Goal: Task Accomplishment & Management: Manage account settings

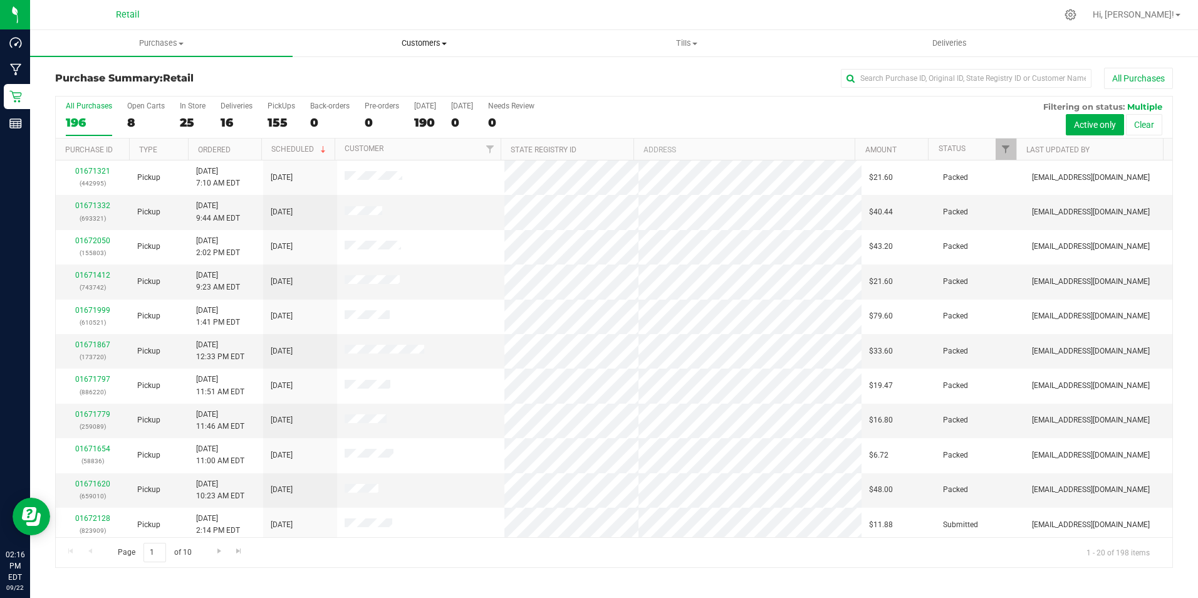
click at [409, 38] on span "Customers" at bounding box center [423, 43] width 261 height 11
click at [352, 72] on span "All customers" at bounding box center [338, 75] width 90 height 11
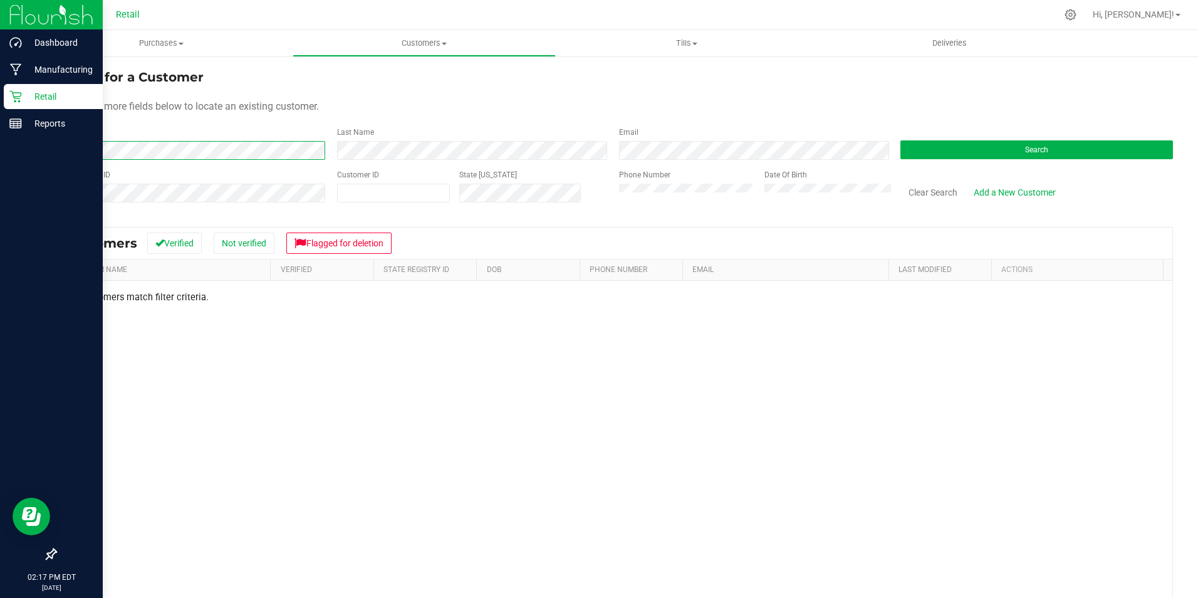
click at [0, 157] on html "Dashboard Manufacturing Retail Reports 02:17 PM EDT [DATE] 09/22 Retail Hi, Bra…" at bounding box center [599, 299] width 1198 height 598
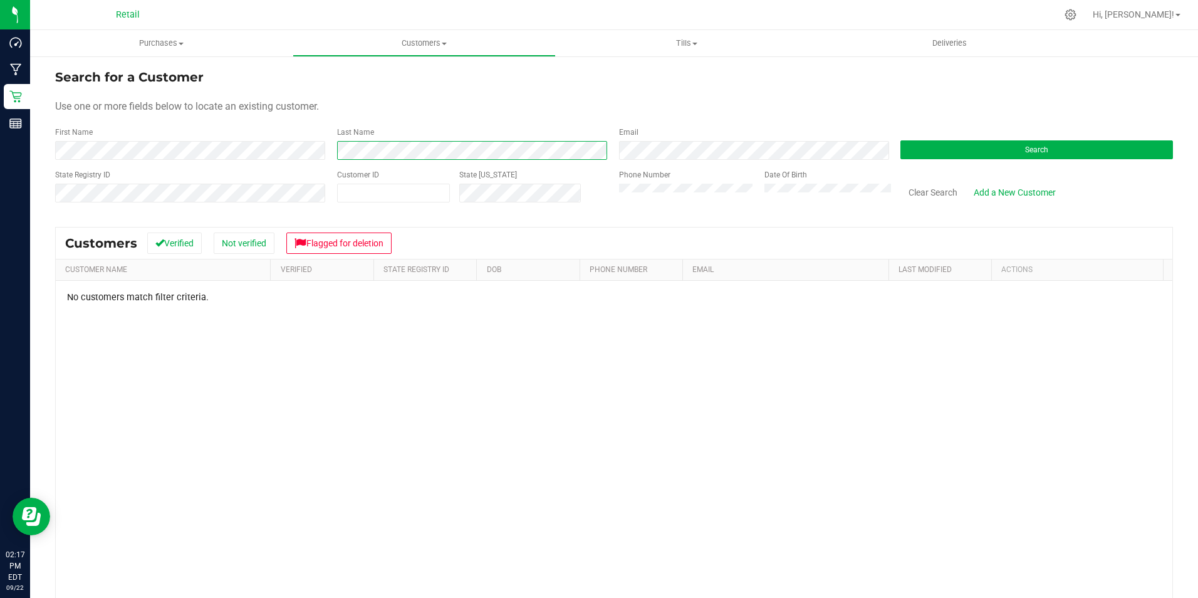
click at [295, 164] on form "Search for a Customer Use one or more fields below to locate an existing custom…" at bounding box center [614, 141] width 1118 height 146
click at [209, 157] on div "First Name Last Name Email Search" at bounding box center [614, 143] width 1118 height 33
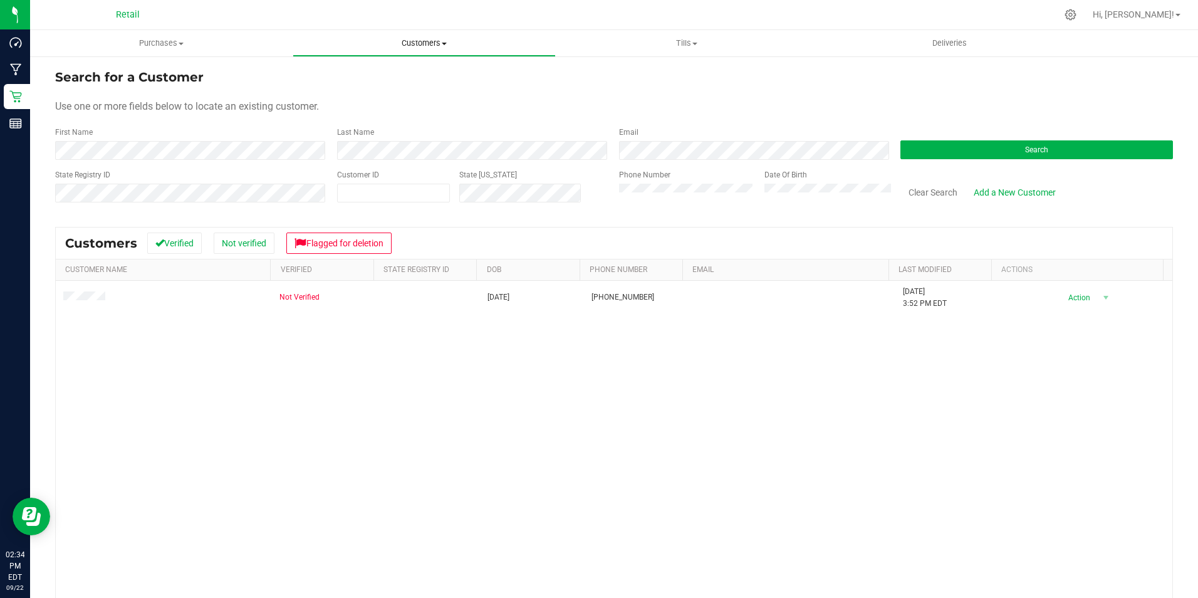
click at [429, 42] on span "Customers" at bounding box center [423, 43] width 261 height 11
click at [366, 76] on span "All customers" at bounding box center [338, 75] width 90 height 11
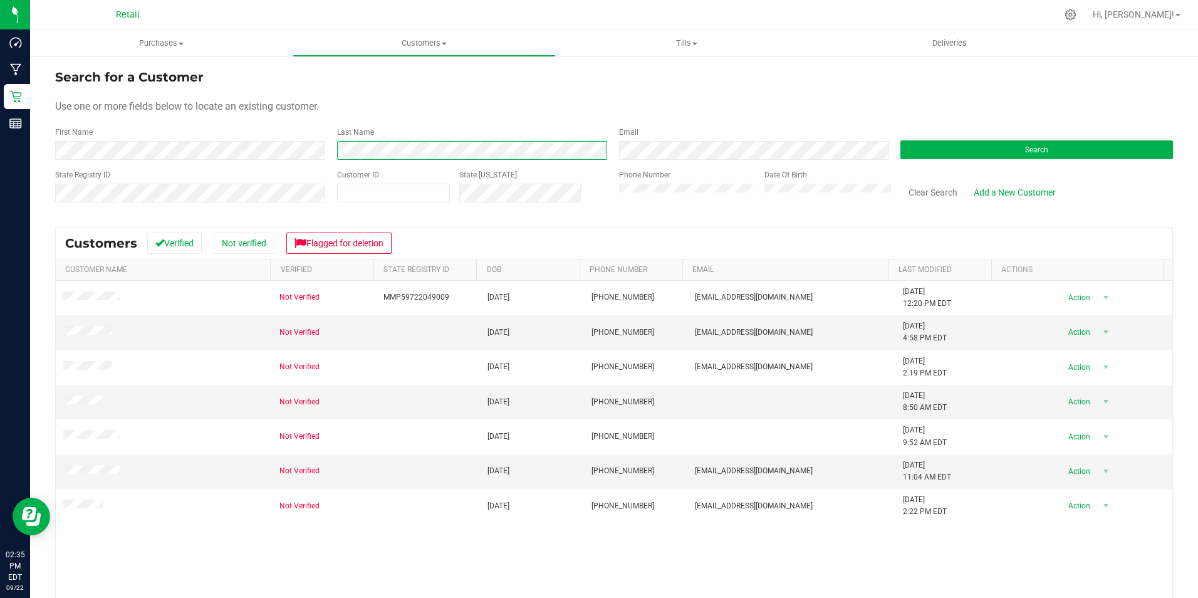
click at [113, 156] on div "First Name Last Name Email Search" at bounding box center [614, 143] width 1118 height 33
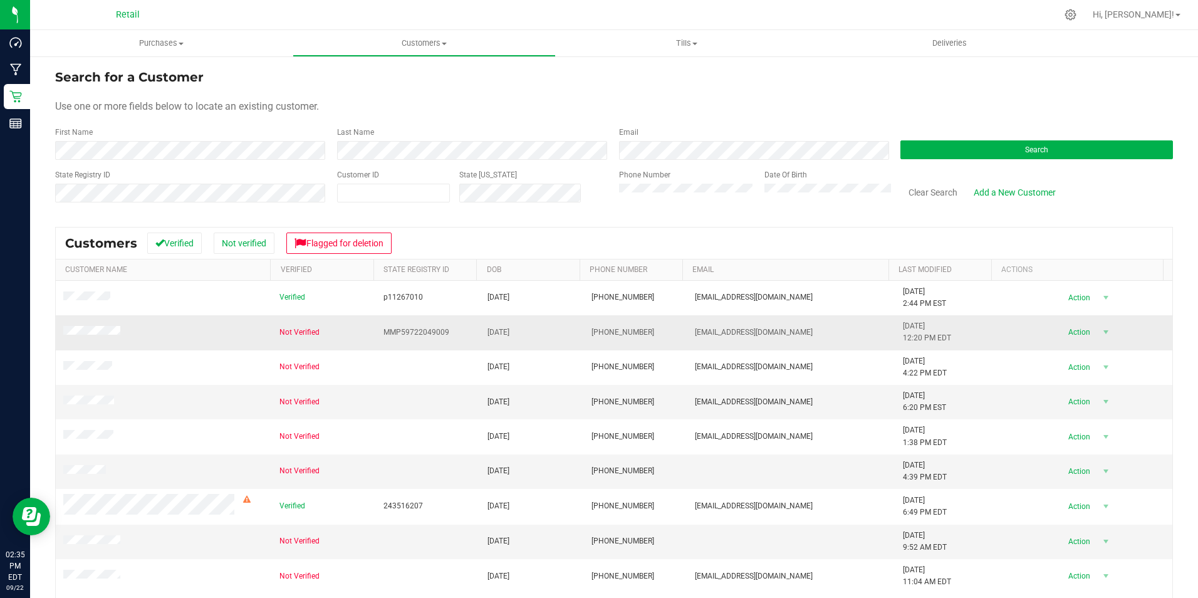
scroll to position [63, 0]
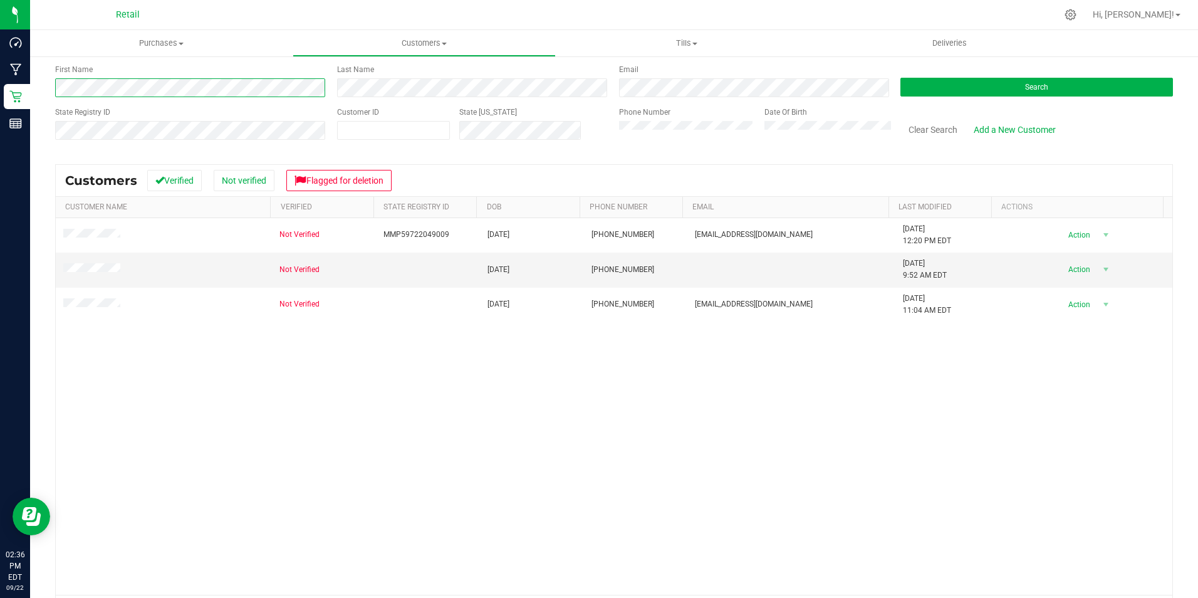
click at [0, 105] on html "Dashboard Manufacturing Retail Reports 02:36 PM EDT [DATE] 09/22 Retail Hi, Bra…" at bounding box center [599, 299] width 1198 height 598
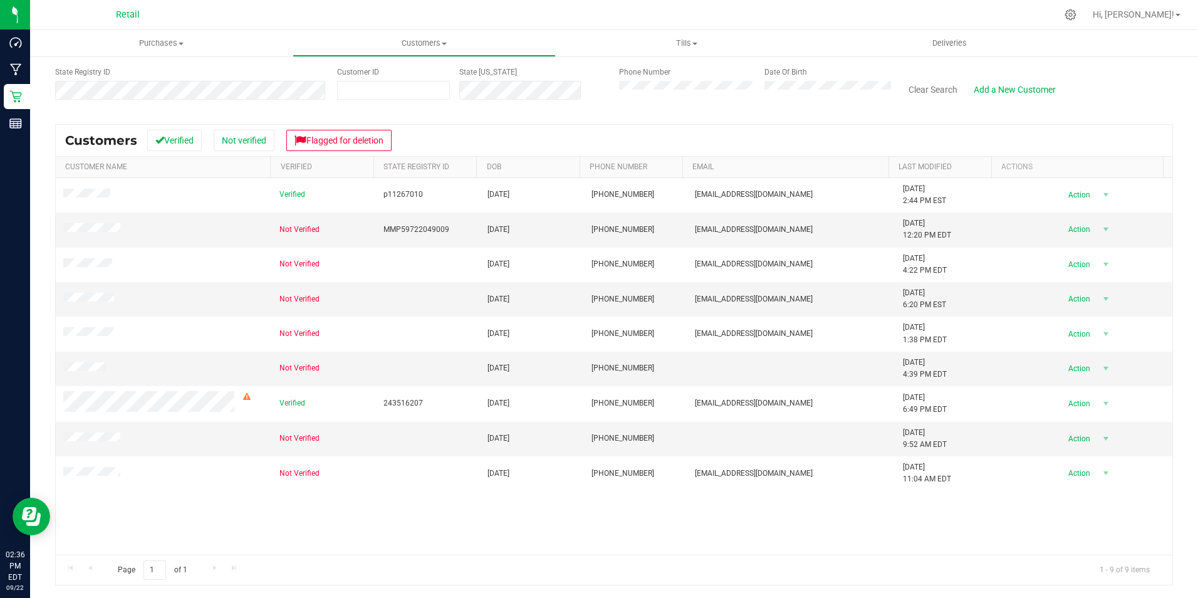
scroll to position [40, 0]
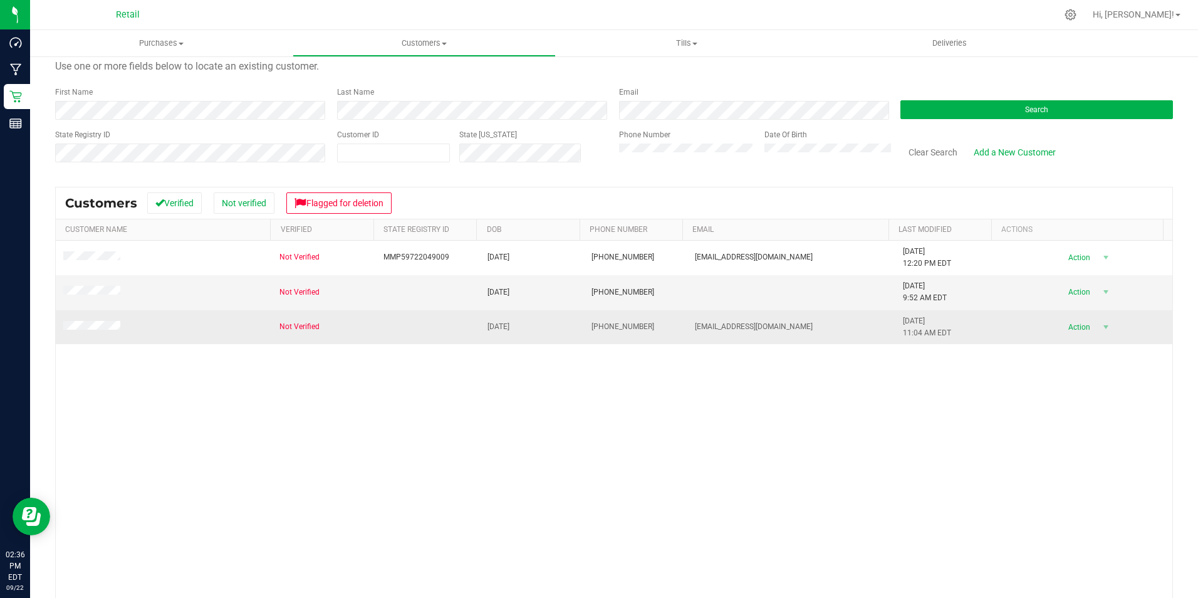
click at [735, 326] on span "[EMAIL_ADDRESS][DOMAIN_NAME]" at bounding box center [754, 327] width 118 height 12
drag, startPoint x: 735, startPoint y: 326, endPoint x: 788, endPoint y: 323, distance: 54.0
click at [788, 323] on td "[EMAIL_ADDRESS][DOMAIN_NAME]" at bounding box center [792, 327] width 208 height 34
drag, startPoint x: 788, startPoint y: 323, endPoint x: 727, endPoint y: 325, distance: 61.4
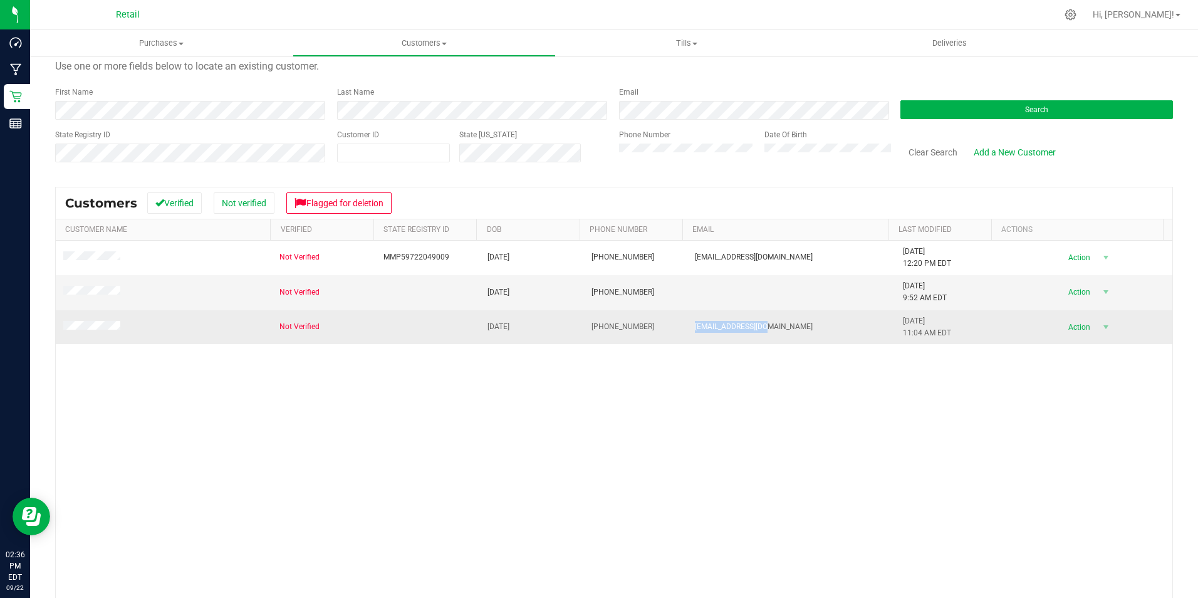
copy span "[EMAIL_ADDRESS][DOMAIN_NAME]"
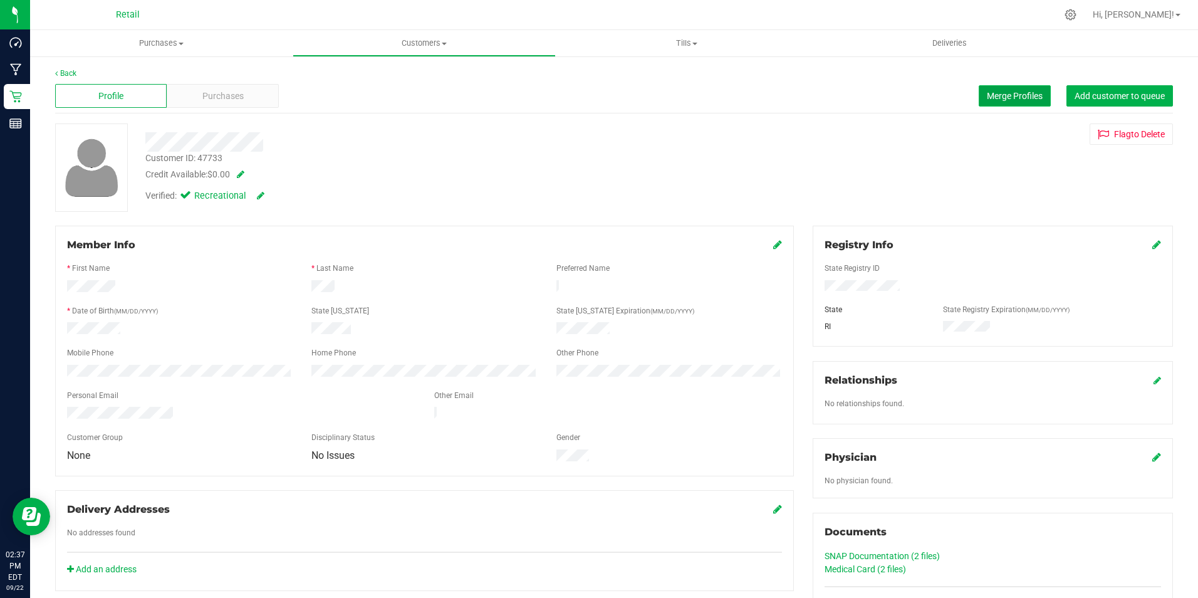
click at [1005, 90] on button "Merge Profiles" at bounding box center [1015, 95] width 72 height 21
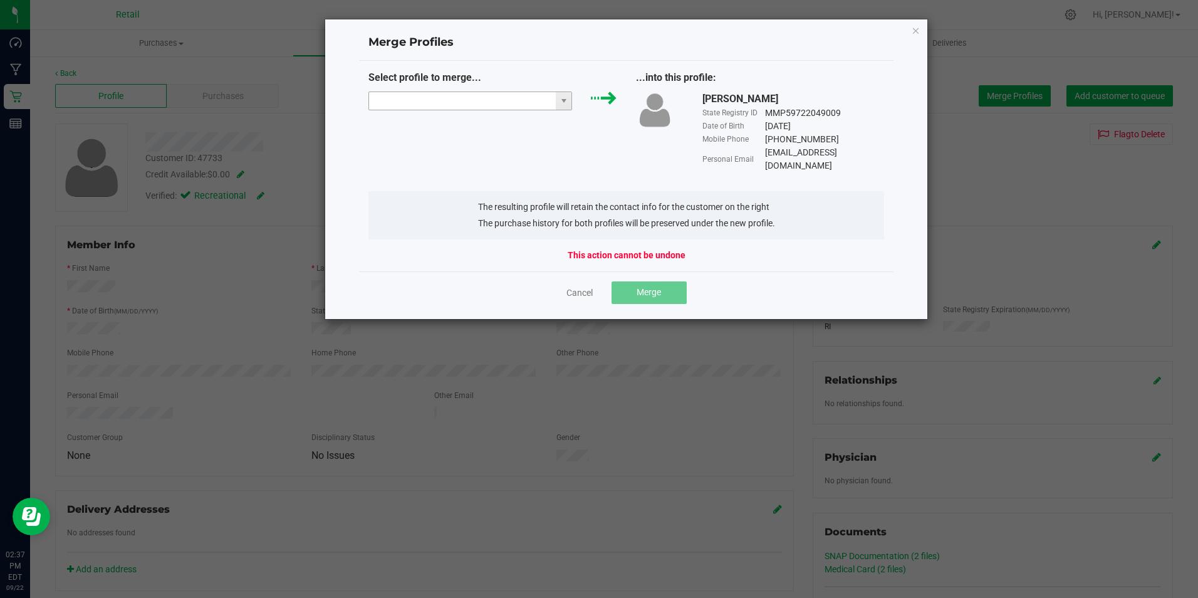
click at [426, 101] on input "NO DATA FOUND" at bounding box center [462, 101] width 187 height 18
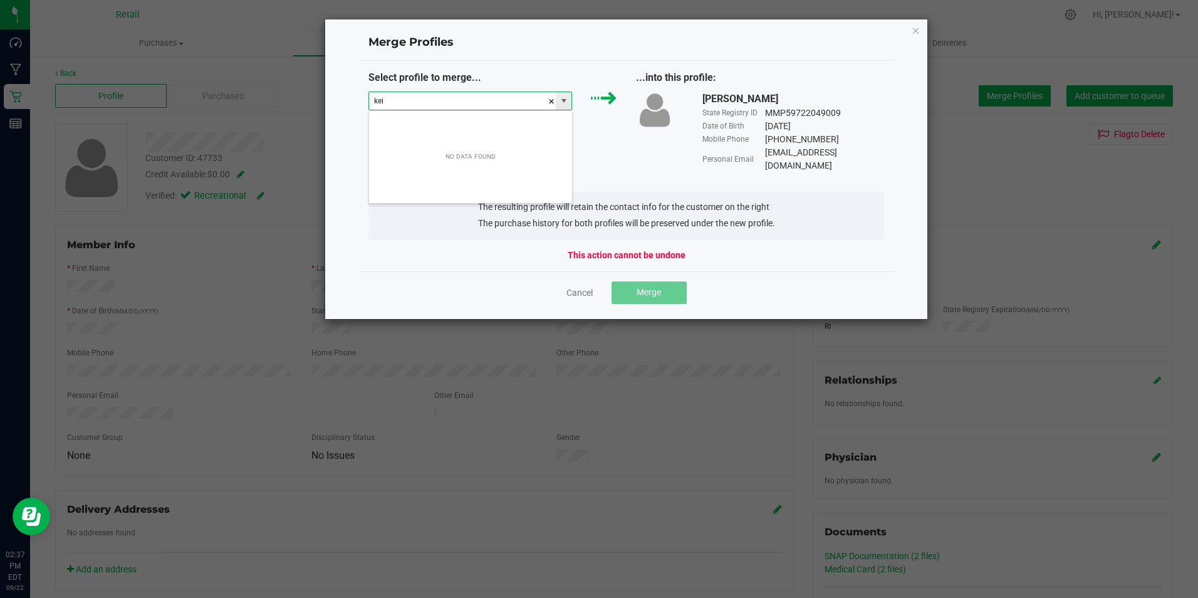
scroll to position [19, 204]
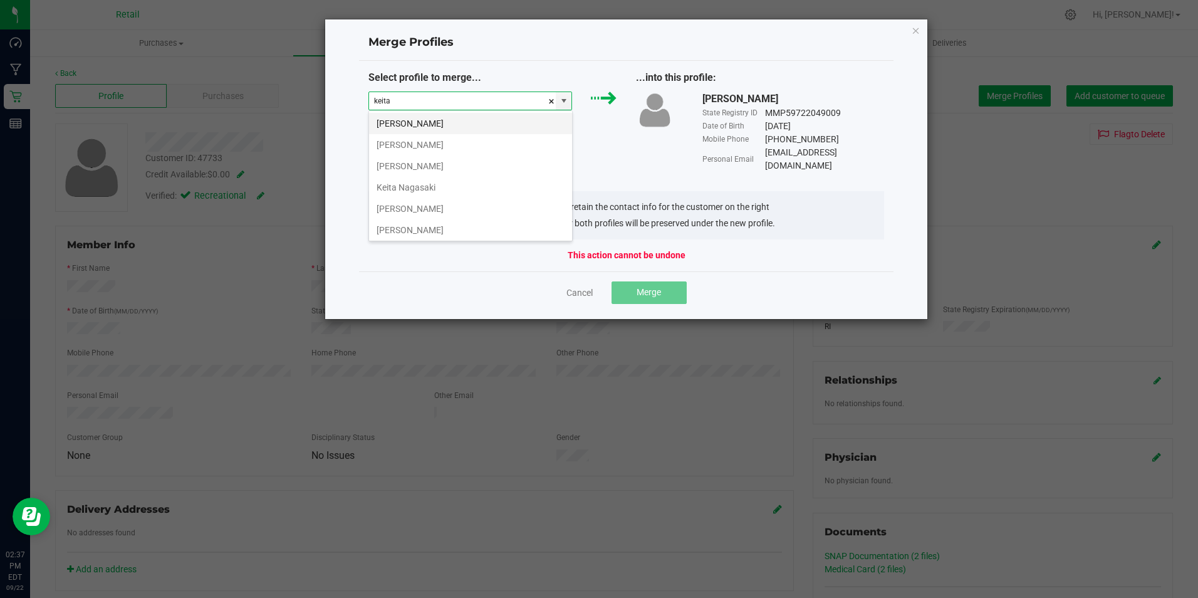
click at [432, 122] on li "[PERSON_NAME]" at bounding box center [470, 123] width 203 height 21
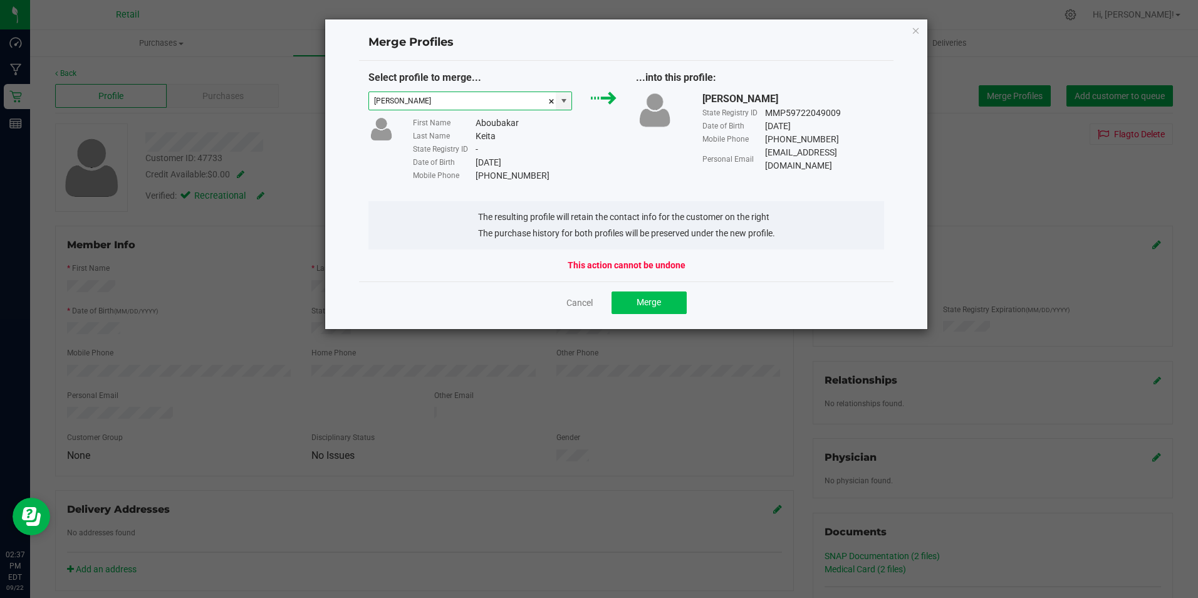
type input "[PERSON_NAME]"
click at [673, 303] on button "Merge" at bounding box center [649, 302] width 75 height 23
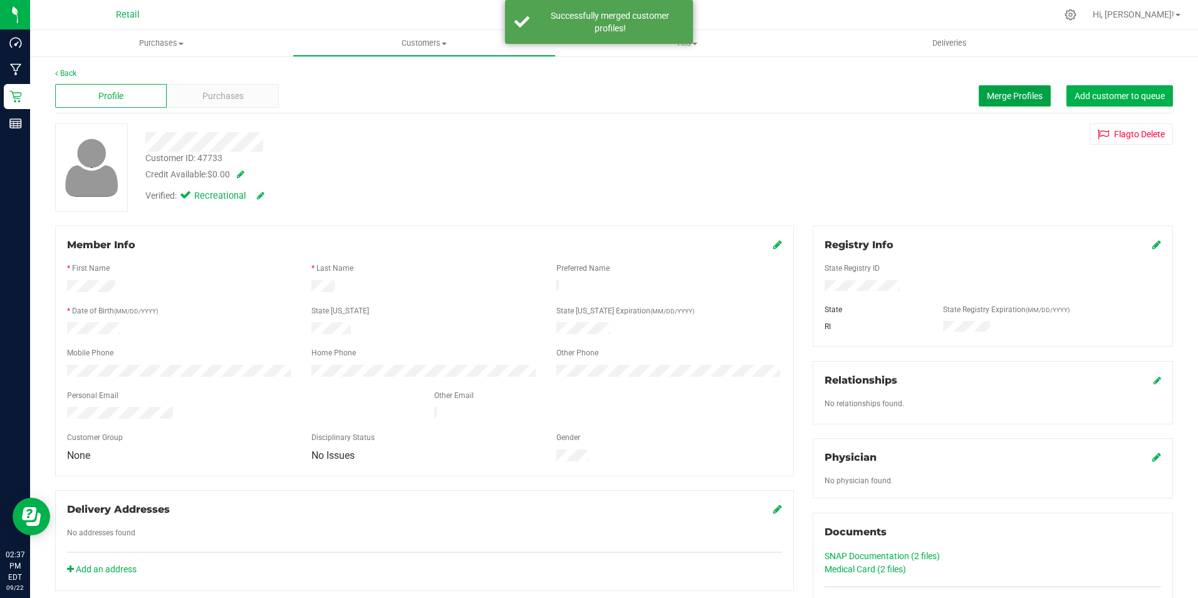
click at [1017, 93] on span "Merge Profiles" at bounding box center [1015, 96] width 56 height 10
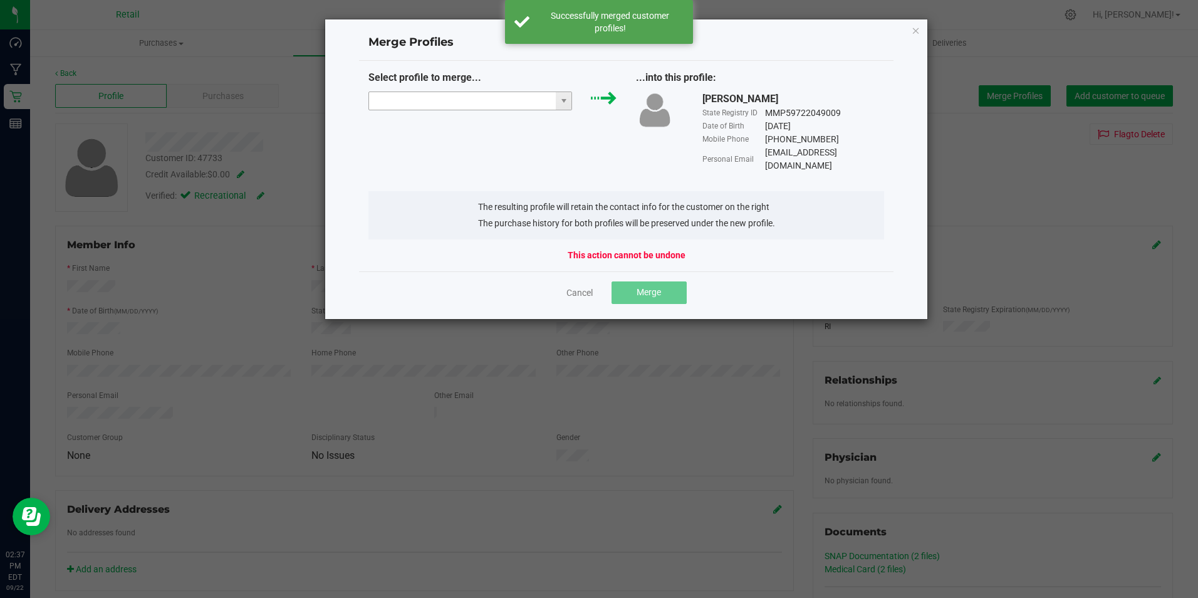
click at [504, 102] on input "NO DATA FOUND" at bounding box center [462, 101] width 187 height 18
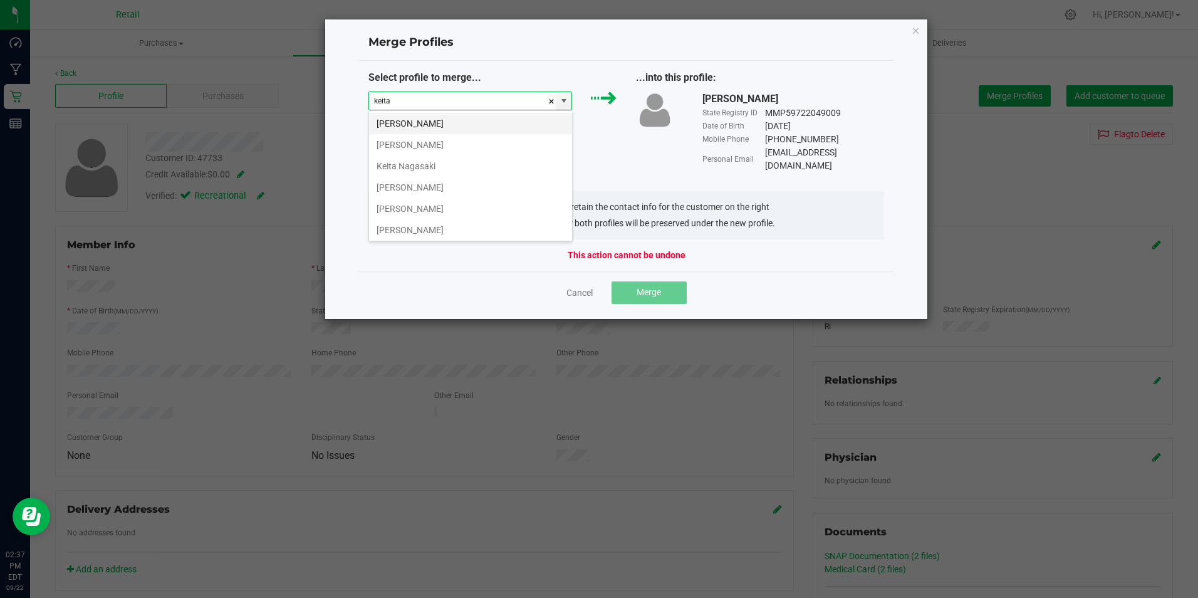
click at [433, 122] on li "[PERSON_NAME]" at bounding box center [470, 123] width 203 height 21
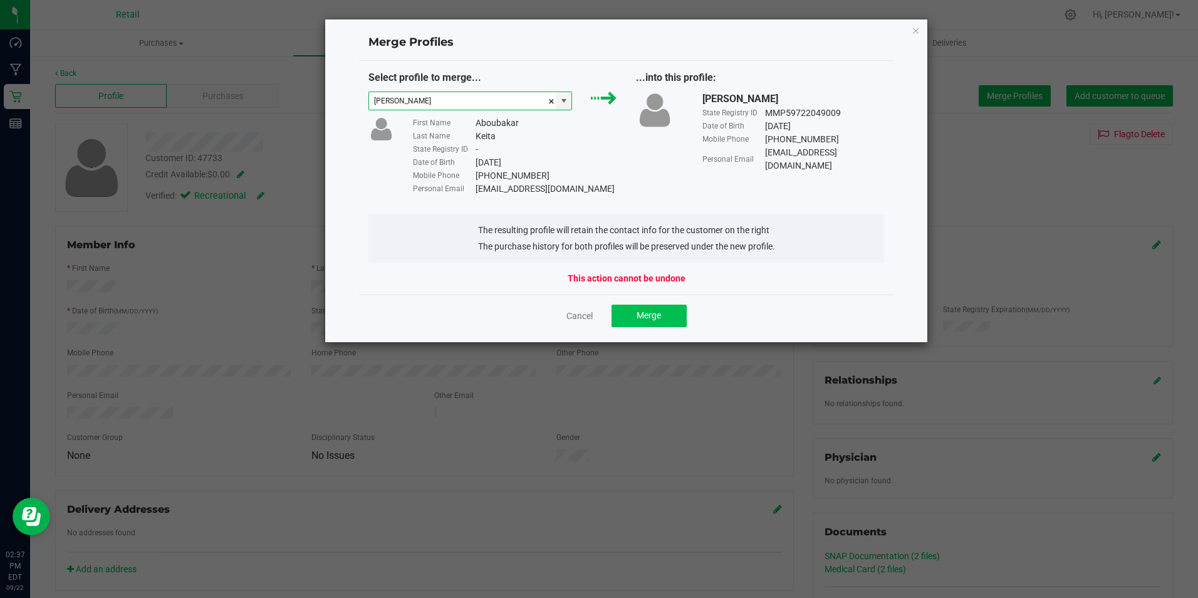
type input "[PERSON_NAME]"
click at [662, 311] on button "Merge" at bounding box center [649, 316] width 75 height 23
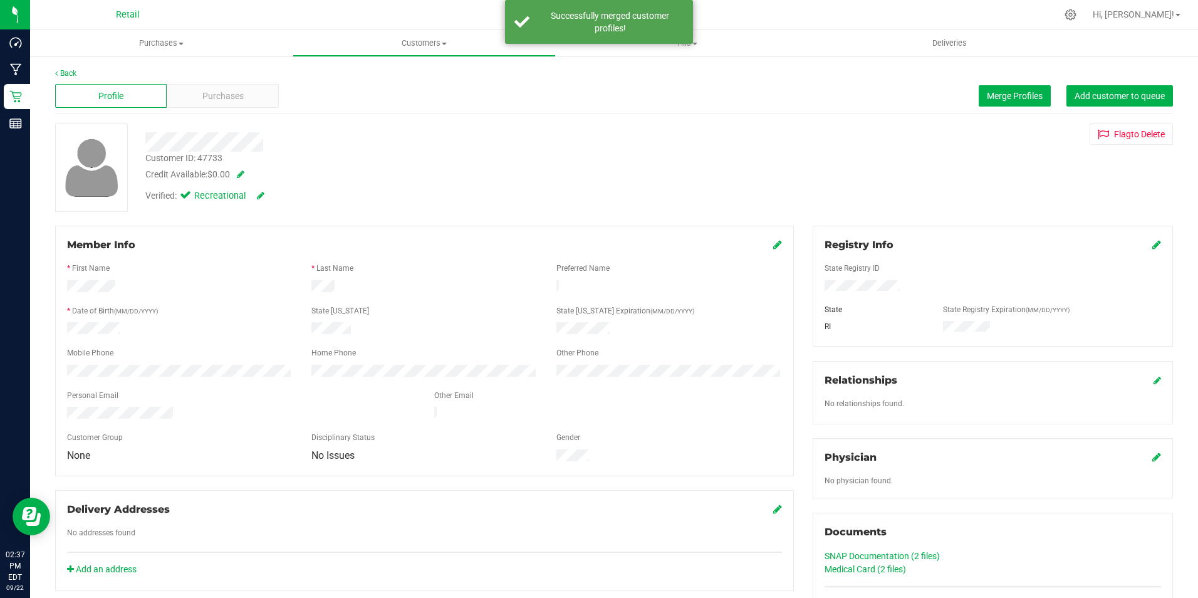
click at [773, 246] on icon at bounding box center [777, 244] width 9 height 10
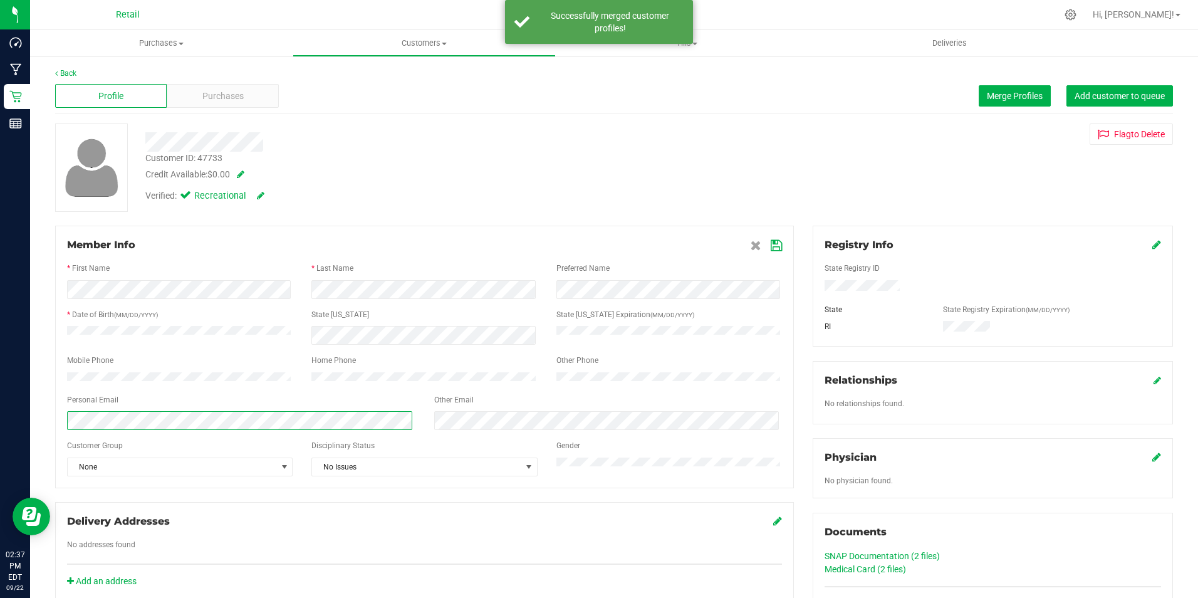
click at [0, 432] on html "Dashboard Manufacturing Retail Reports 02:37 PM EDT [DATE] 09/22 Retail Hi, Bra…" at bounding box center [599, 299] width 1198 height 598
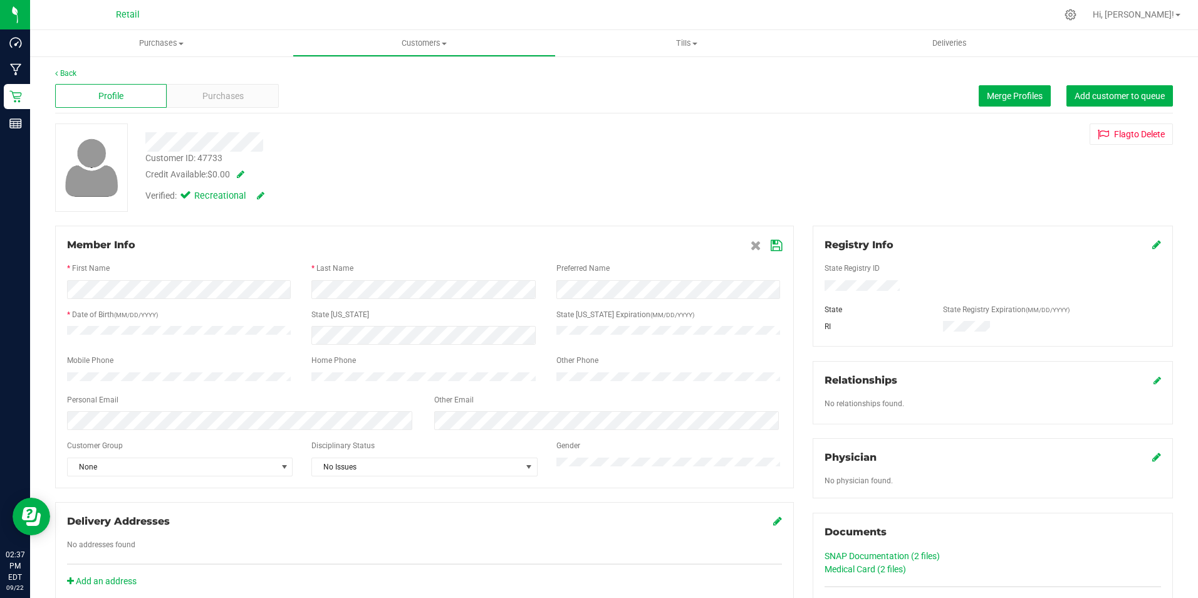
click at [772, 247] on icon at bounding box center [776, 246] width 11 height 10
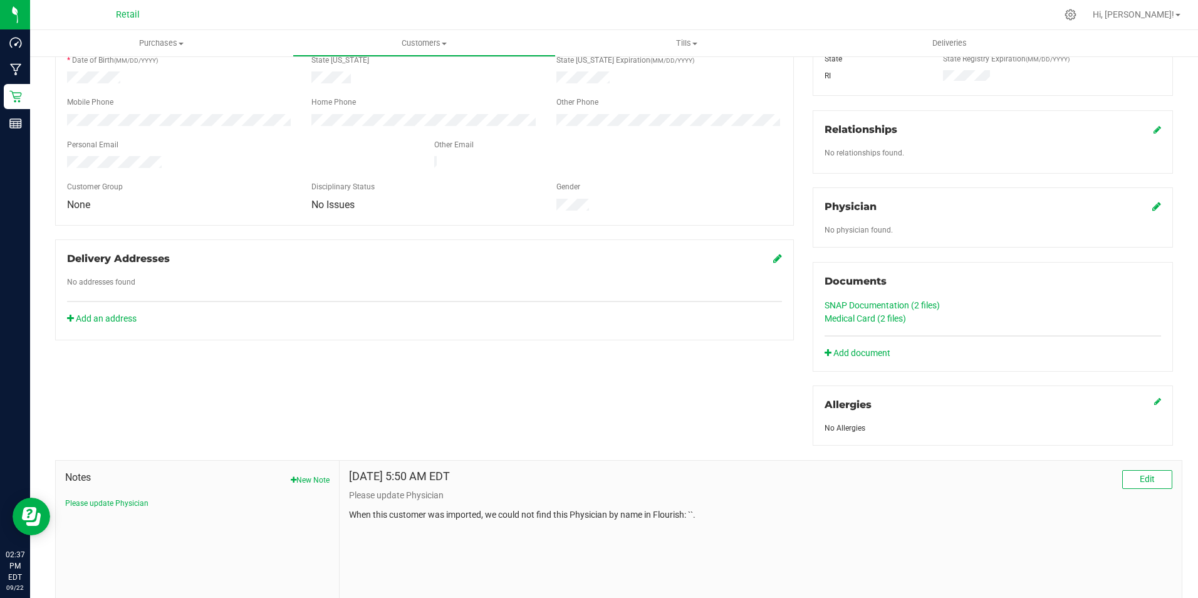
scroll to position [0, 0]
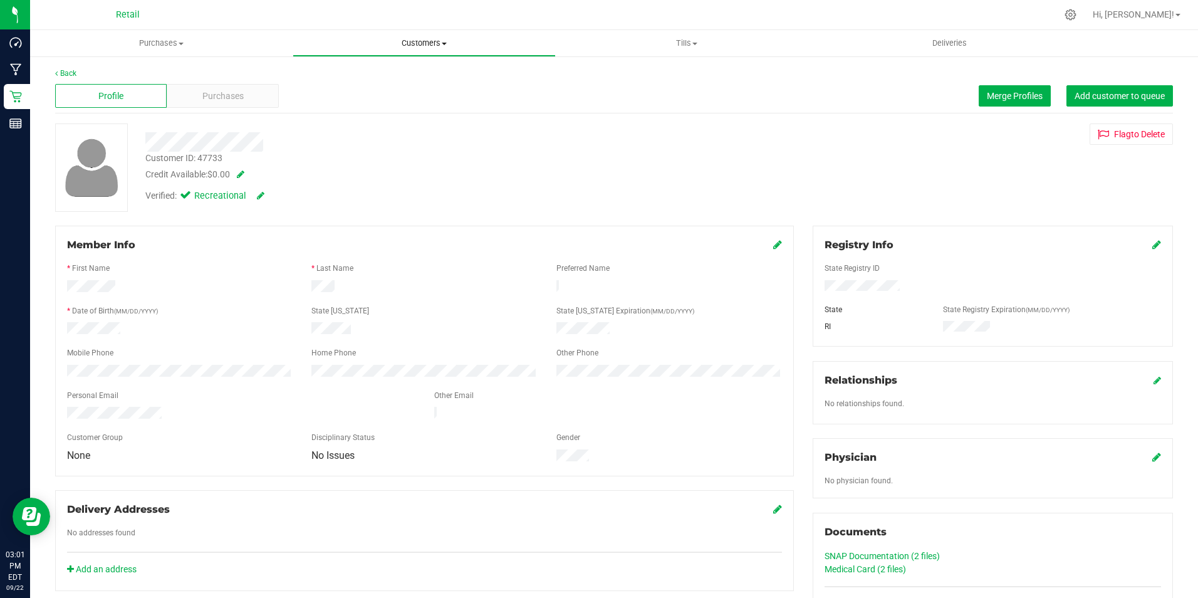
click at [431, 39] on span "Customers" at bounding box center [423, 43] width 261 height 11
click at [337, 74] on span "All customers" at bounding box center [338, 75] width 90 height 11
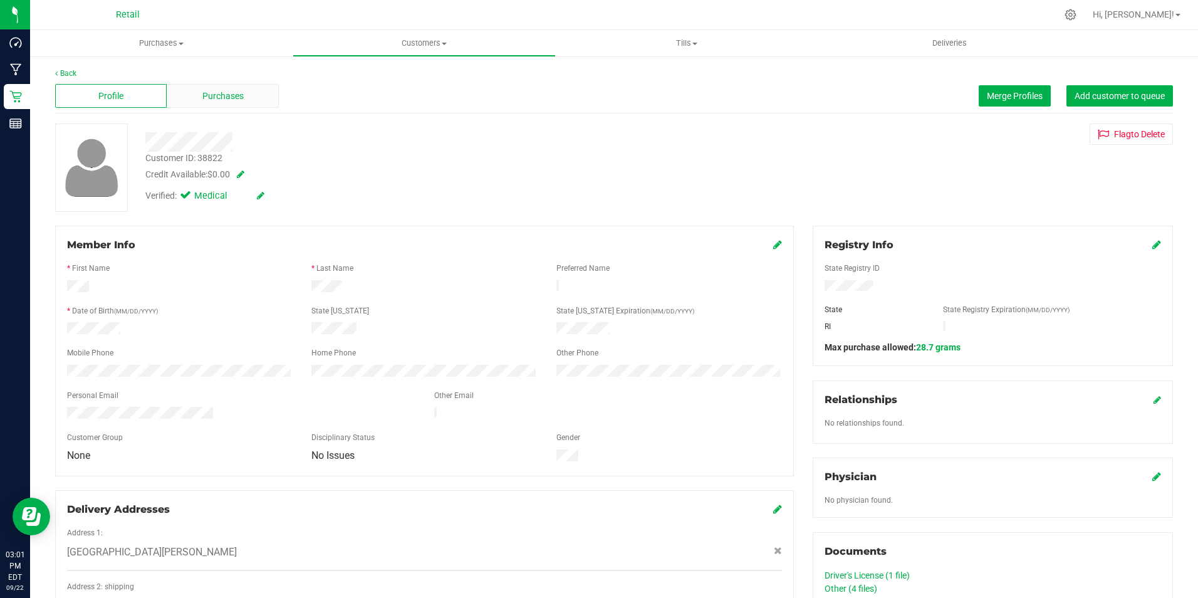
click at [242, 98] on span "Purchases" at bounding box center [222, 96] width 41 height 13
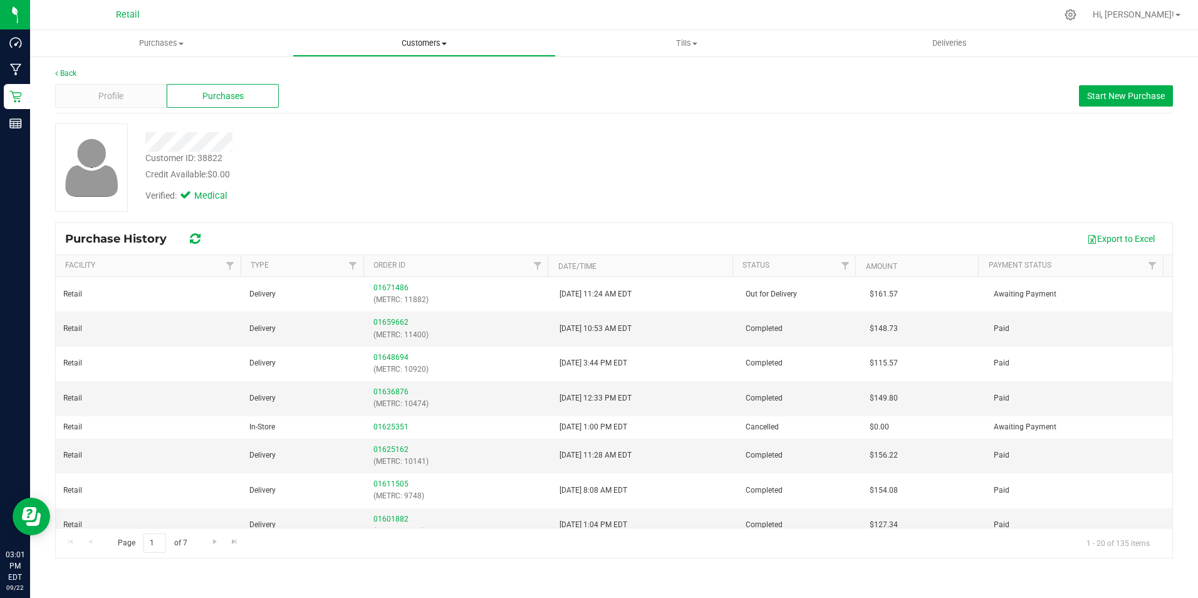
click at [395, 34] on uib-tab-heading "Customers All customers Add a new customer All physicians" at bounding box center [423, 43] width 261 height 25
click at [961, 43] on span "Deliveries" at bounding box center [950, 43] width 68 height 11
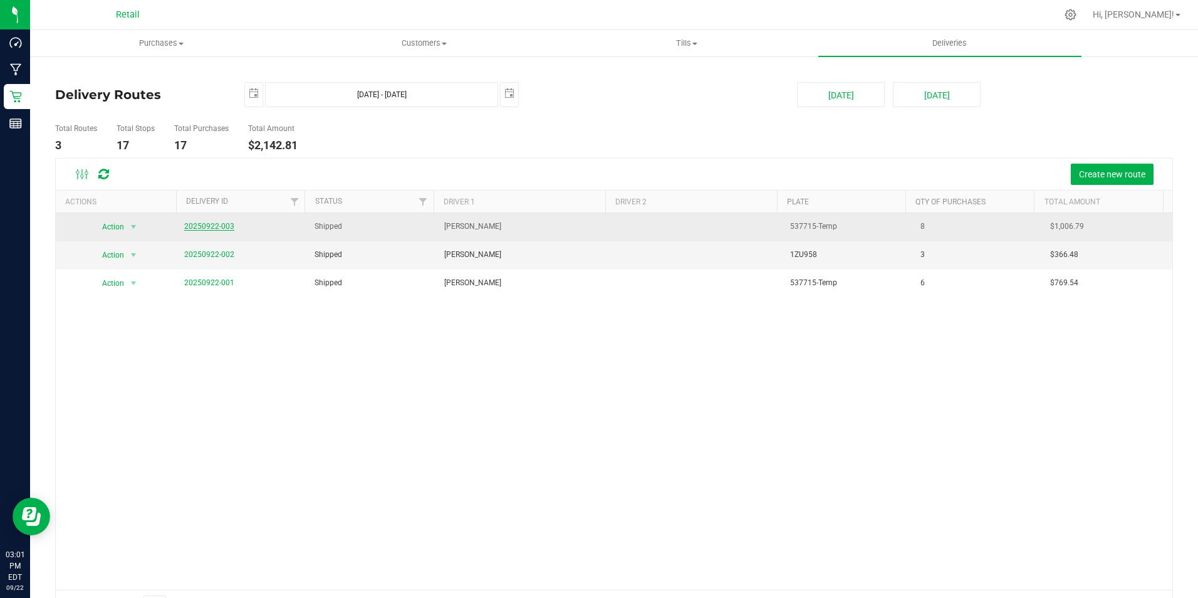
click at [207, 227] on link "20250922-003" at bounding box center [209, 226] width 50 height 9
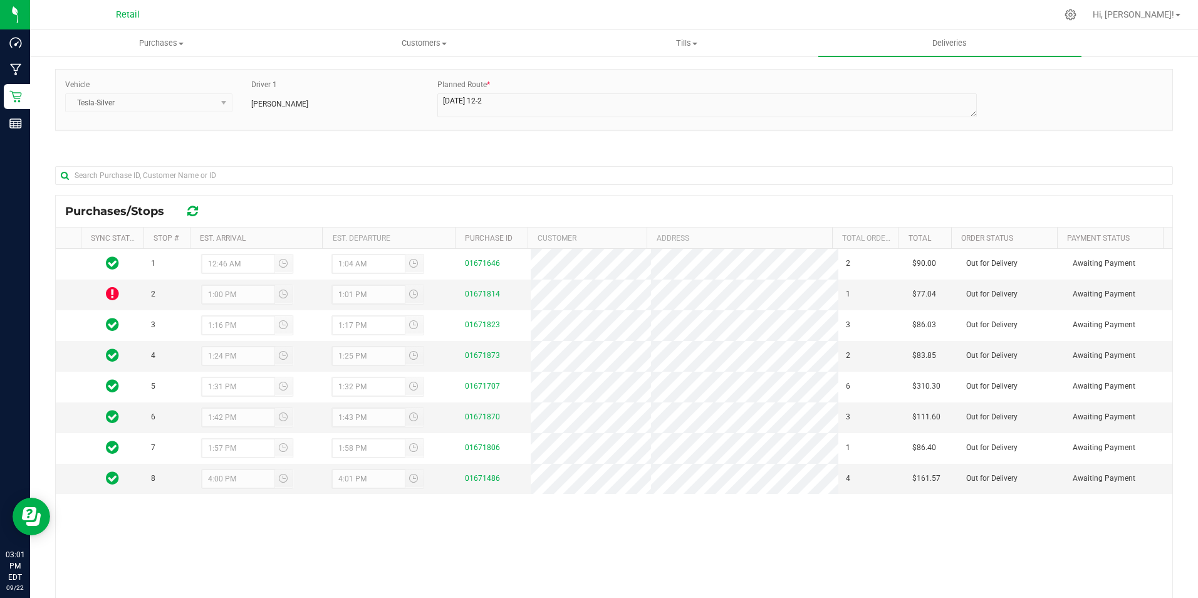
scroll to position [174, 0]
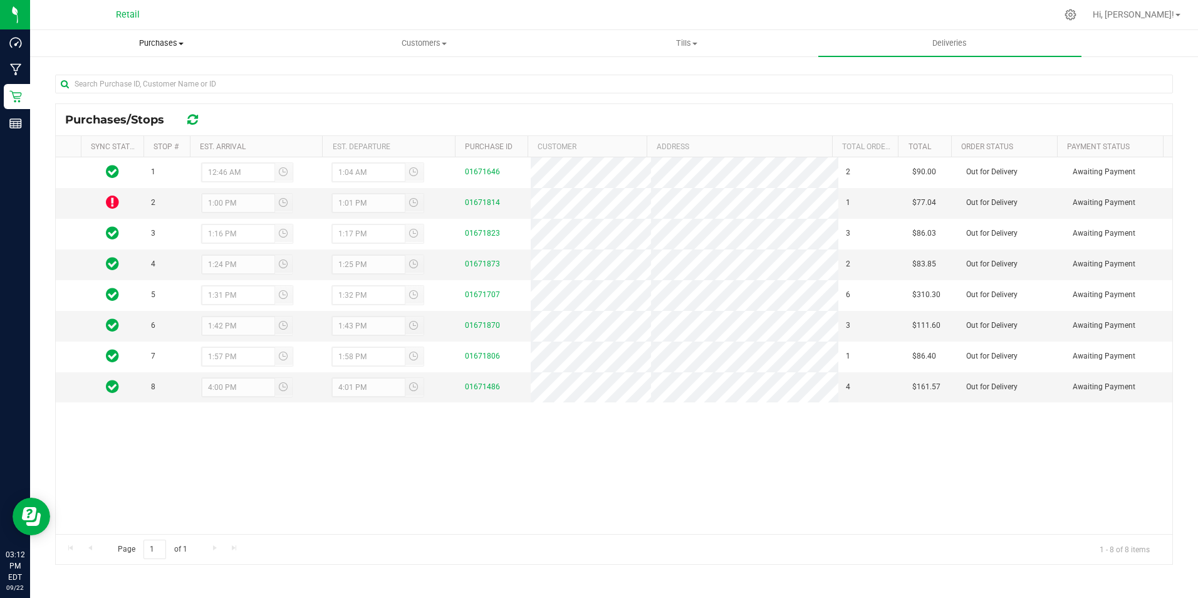
click at [170, 41] on span "Purchases" at bounding box center [161, 43] width 261 height 11
click at [102, 85] on span "Fulfillment" at bounding box center [69, 90] width 78 height 11
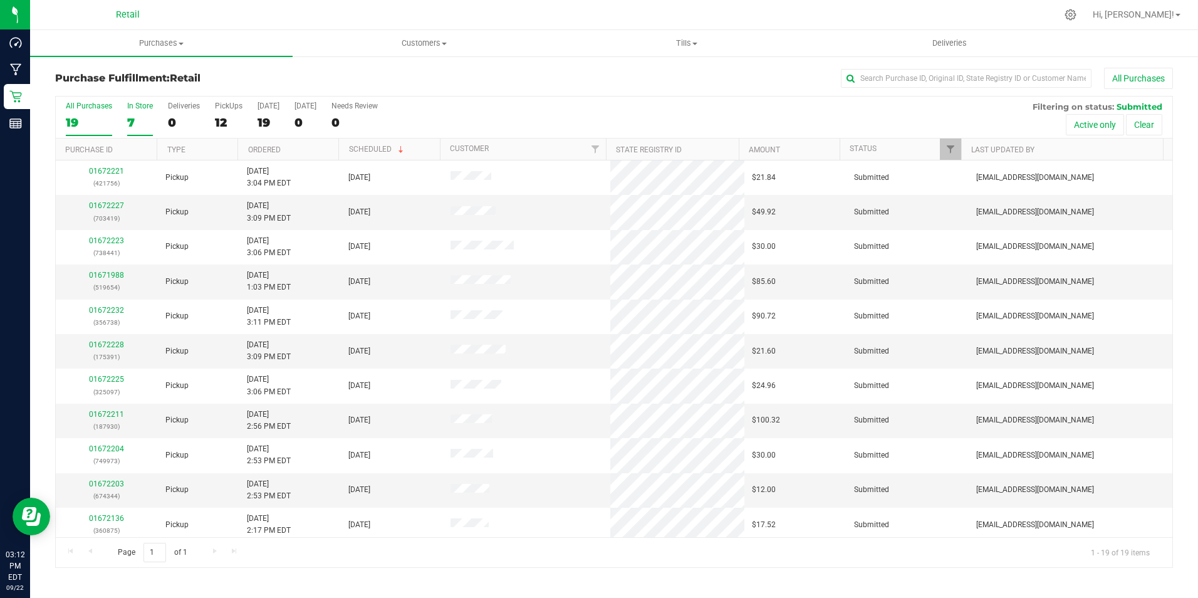
click at [134, 110] on div "In Store" at bounding box center [140, 106] width 26 height 9
click at [0, 0] on input "In Store 7" at bounding box center [0, 0] width 0 height 0
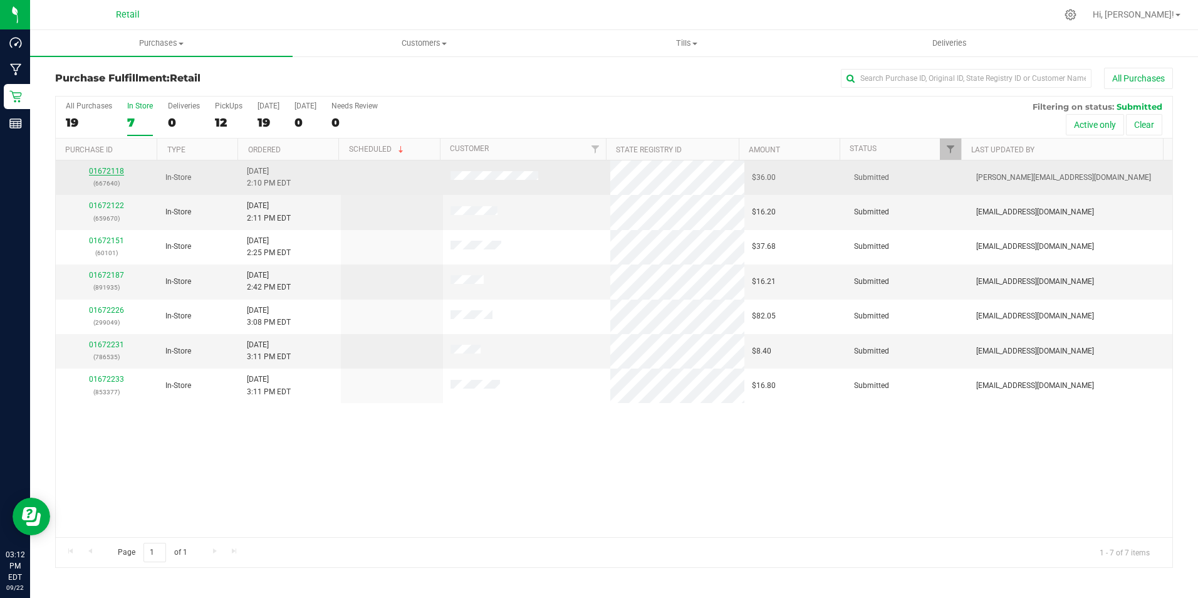
click at [113, 168] on link "01672118" at bounding box center [106, 171] width 35 height 9
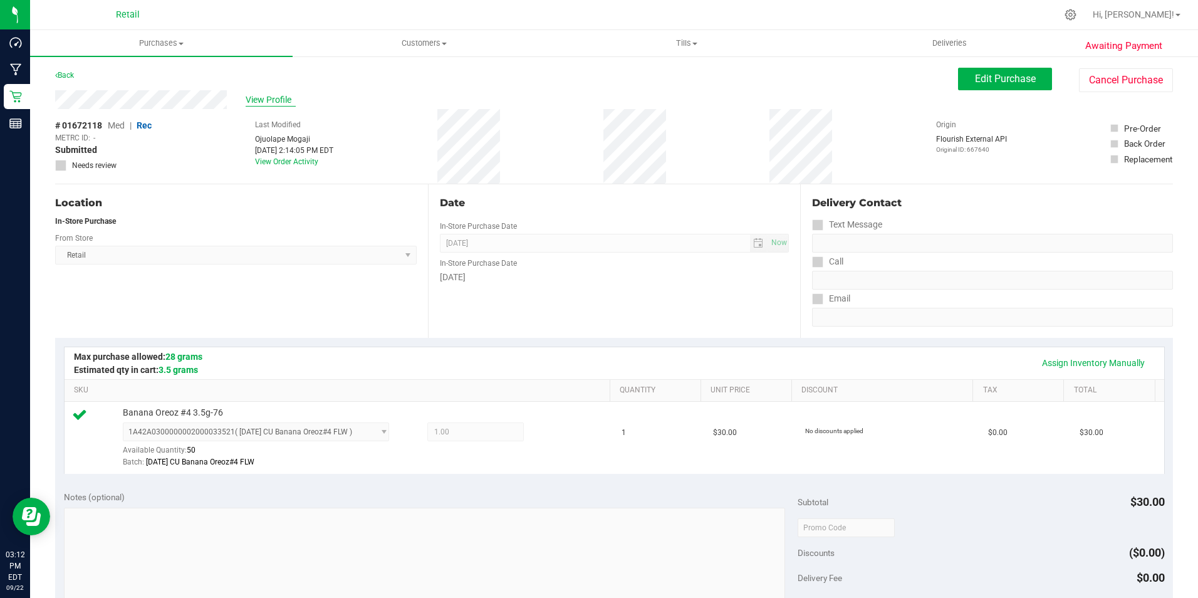
click at [272, 98] on span "View Profile" at bounding box center [271, 99] width 50 height 13
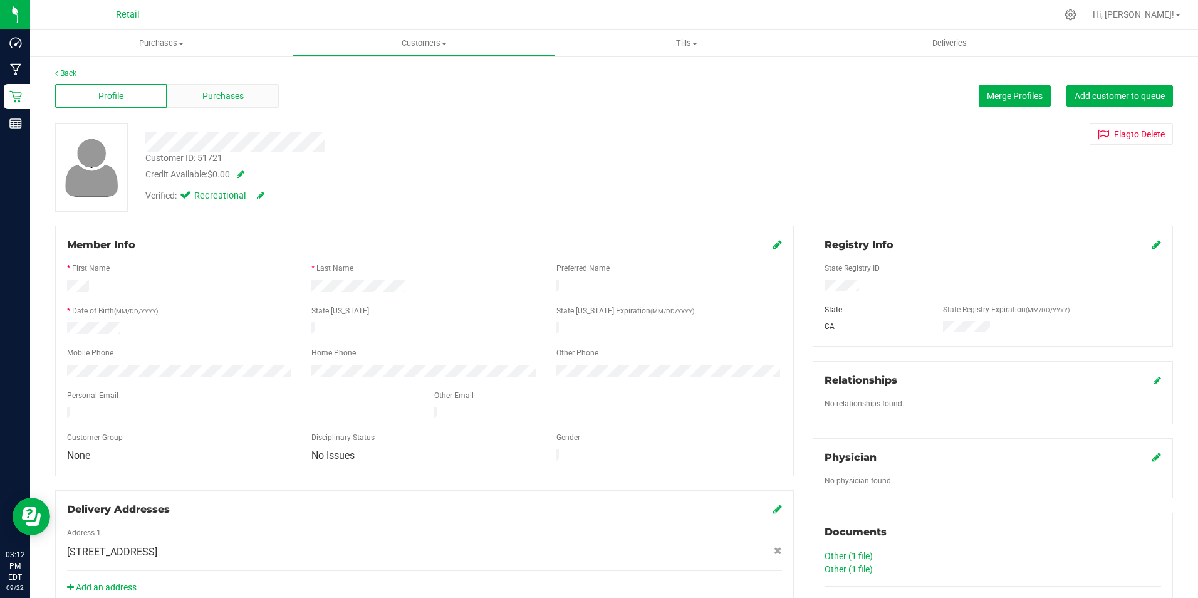
click at [194, 90] on div "Purchases" at bounding box center [223, 96] width 112 height 24
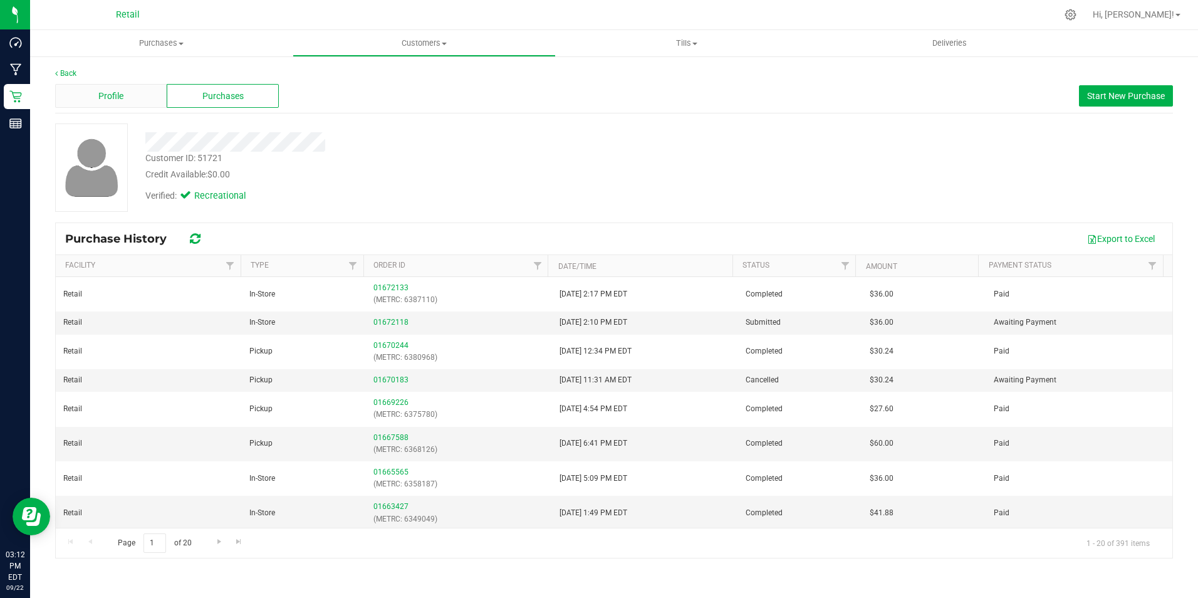
click at [97, 93] on div "Profile" at bounding box center [111, 96] width 112 height 24
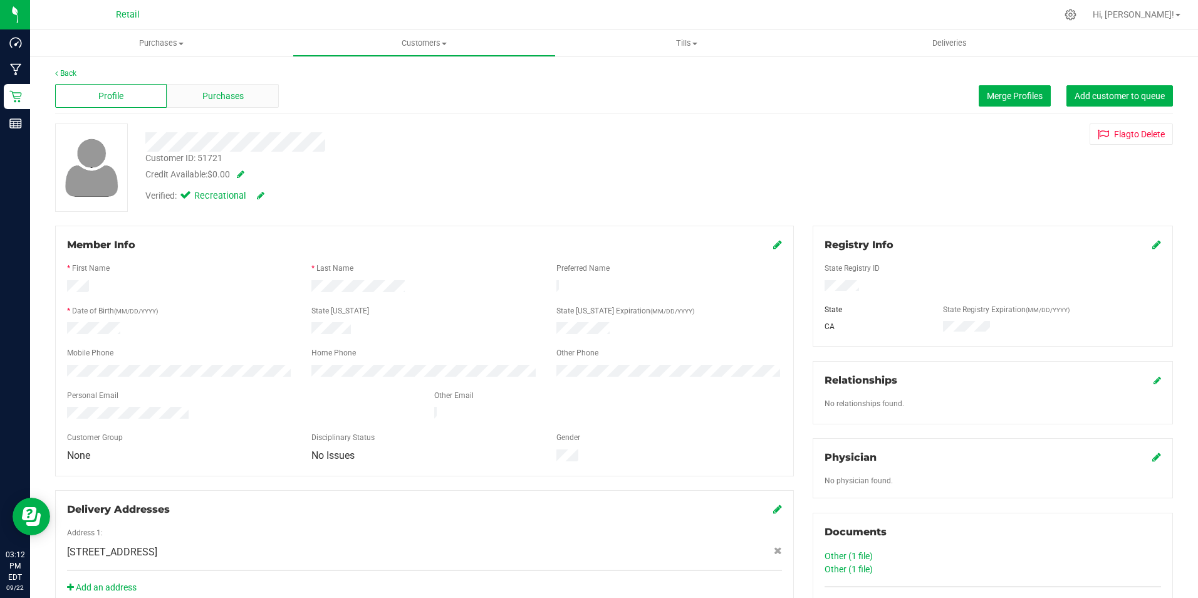
click at [232, 102] on span "Purchases" at bounding box center [222, 96] width 41 height 13
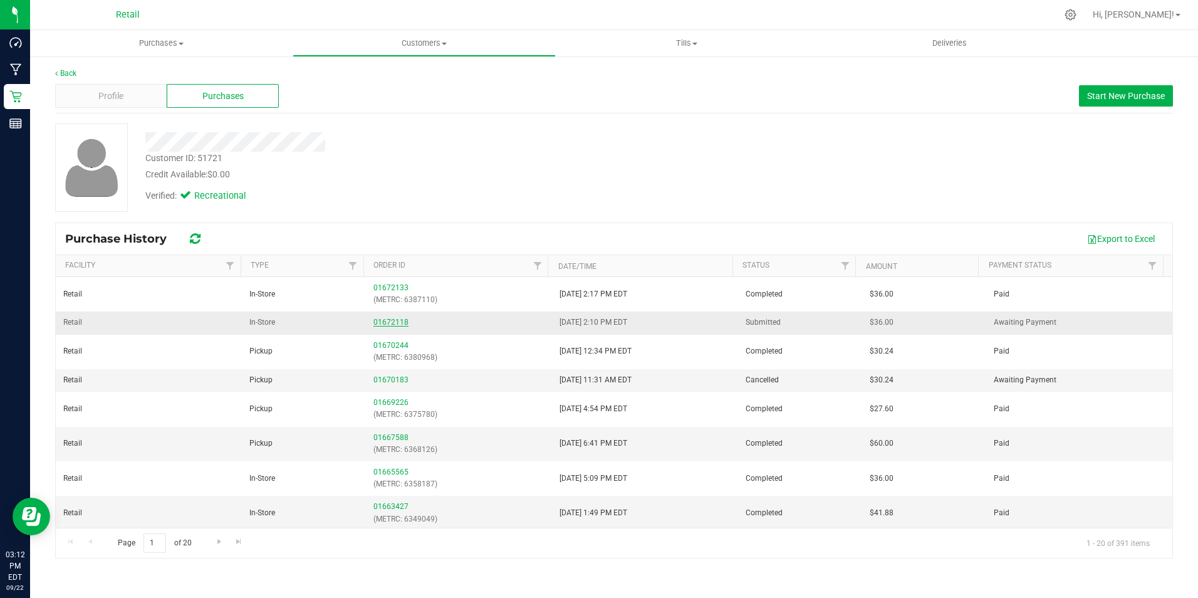
click at [387, 319] on link "01672118" at bounding box center [391, 322] width 35 height 9
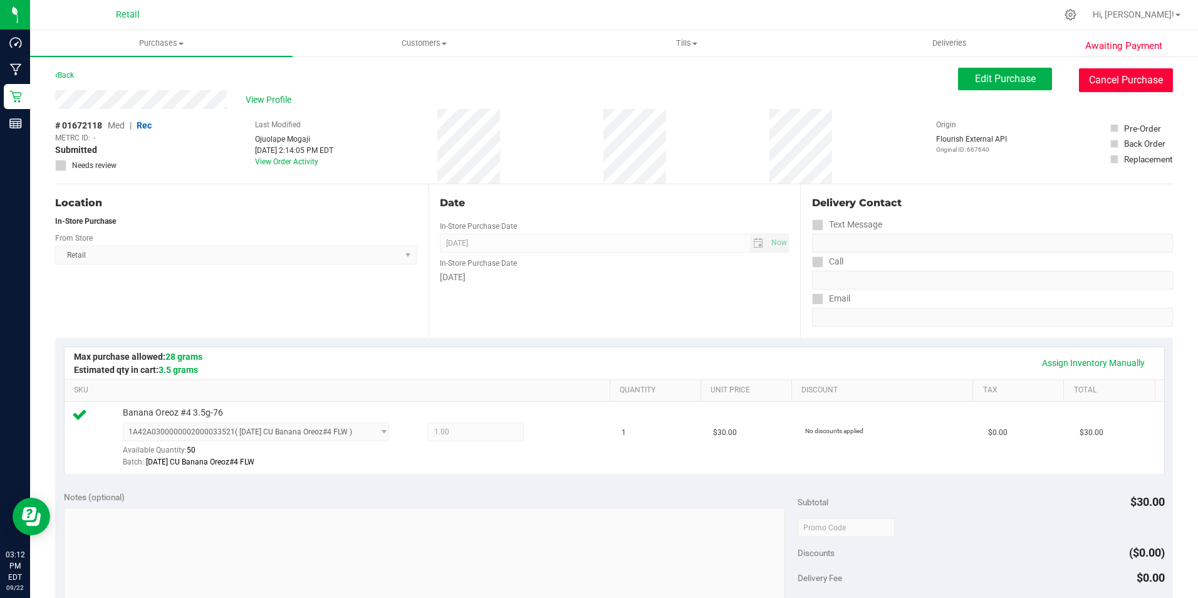
click at [1139, 85] on button "Cancel Purchase" at bounding box center [1126, 80] width 94 height 24
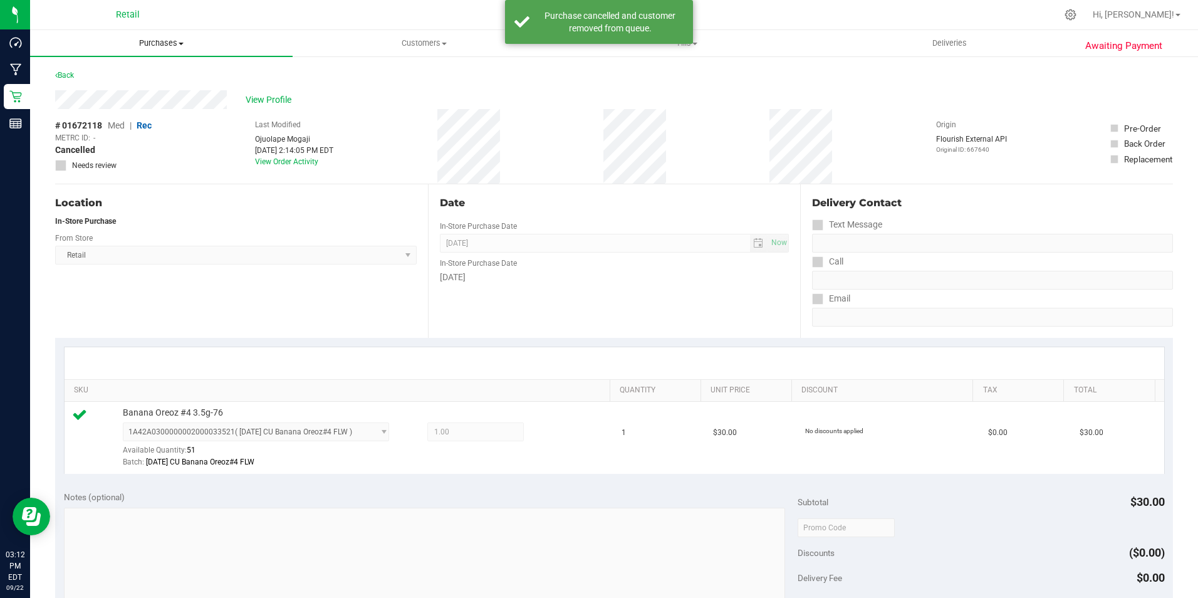
click at [140, 39] on span "Purchases" at bounding box center [161, 43] width 263 height 11
click at [112, 89] on li "Fulfillment" at bounding box center [161, 90] width 263 height 15
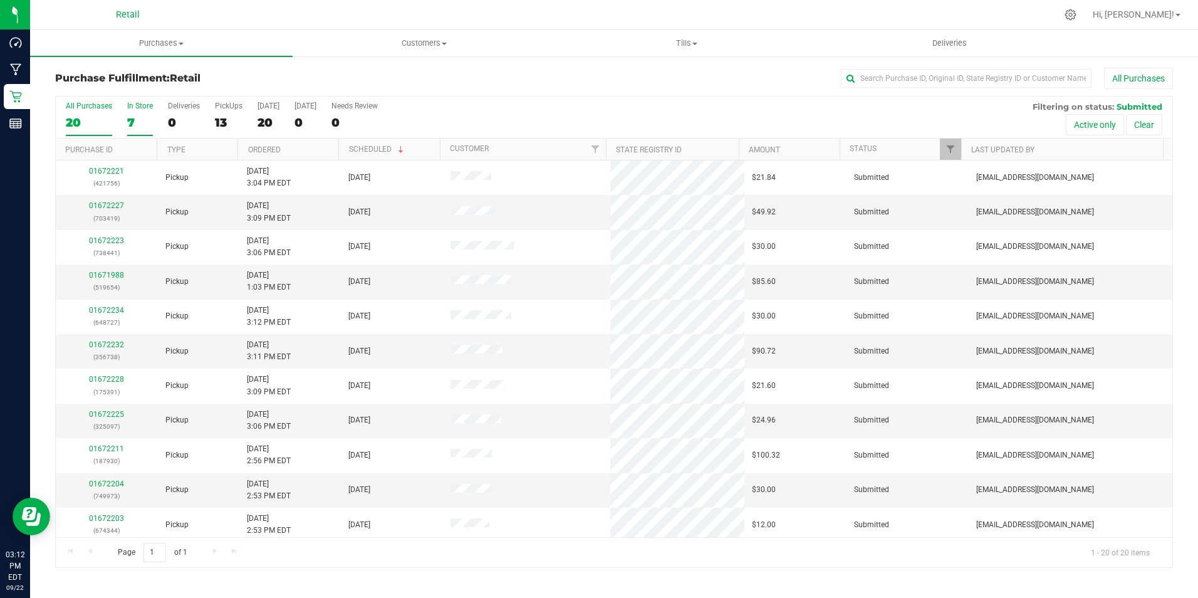
click at [132, 124] on div "7" at bounding box center [140, 122] width 26 height 14
click at [0, 0] on input "In Store 7" at bounding box center [0, 0] width 0 height 0
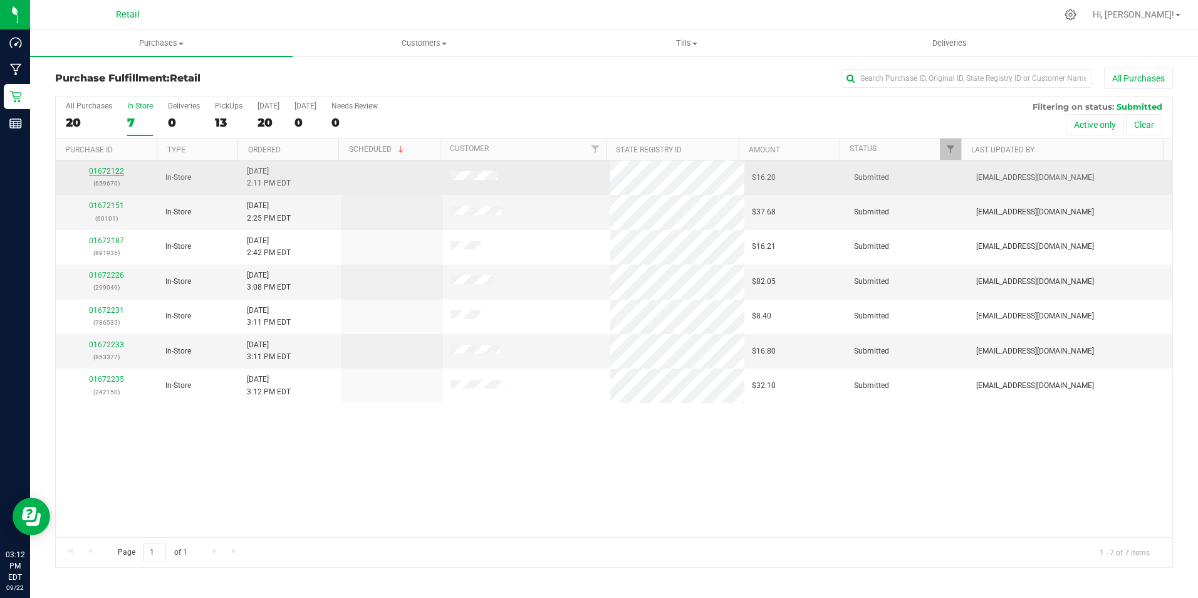
click at [102, 171] on link "01672122" at bounding box center [106, 171] width 35 height 9
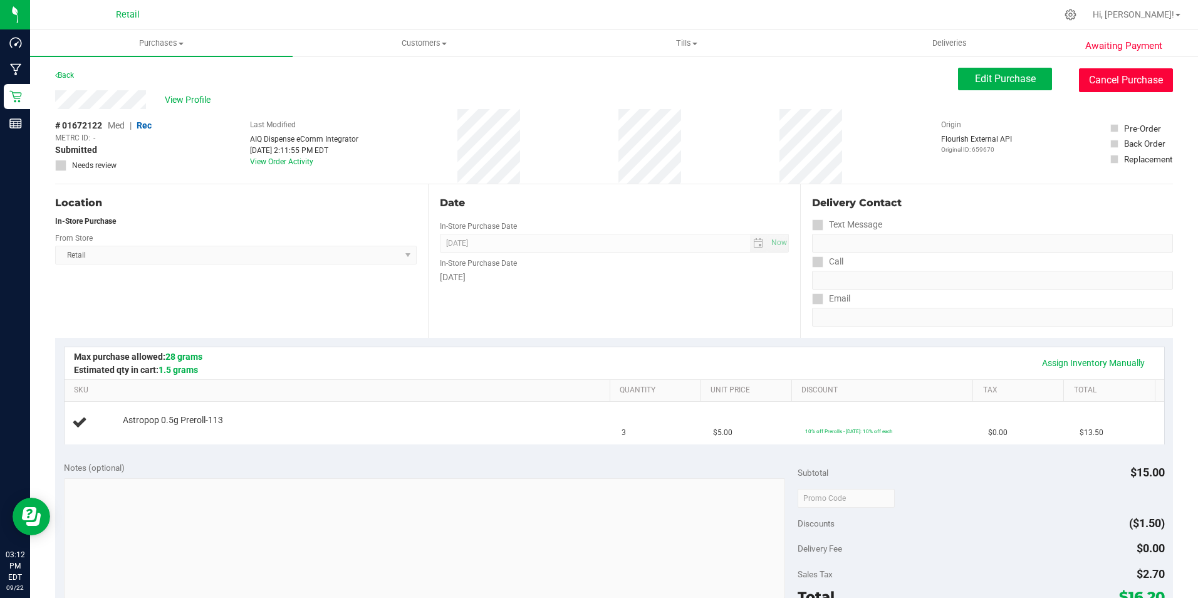
click at [1133, 81] on button "Cancel Purchase" at bounding box center [1126, 80] width 94 height 24
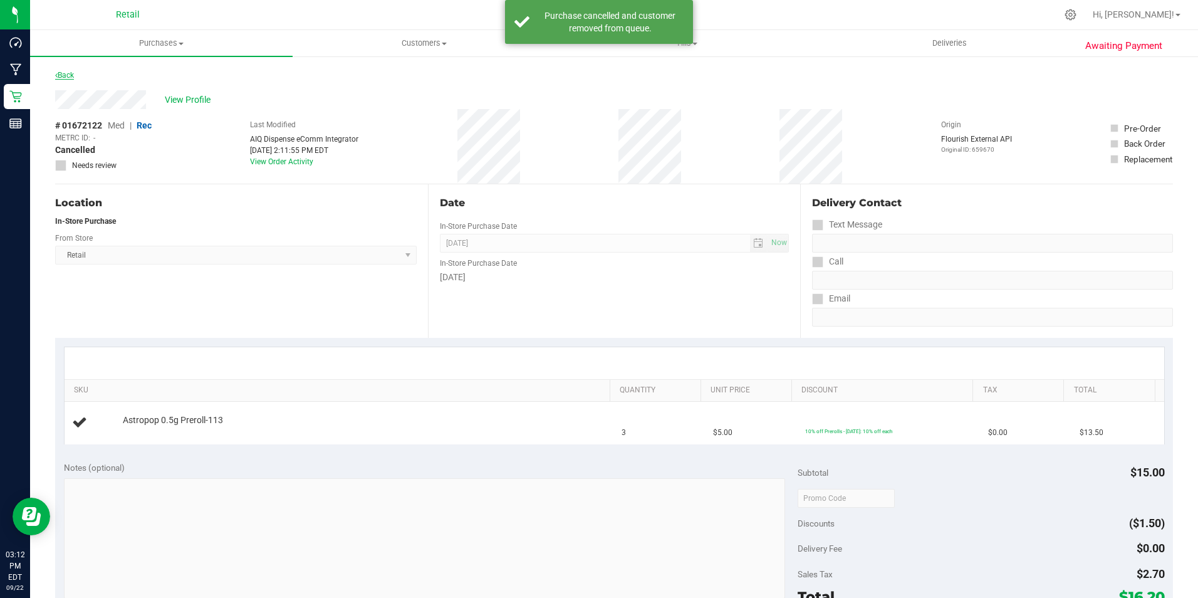
click at [61, 75] on link "Back" at bounding box center [64, 75] width 19 height 9
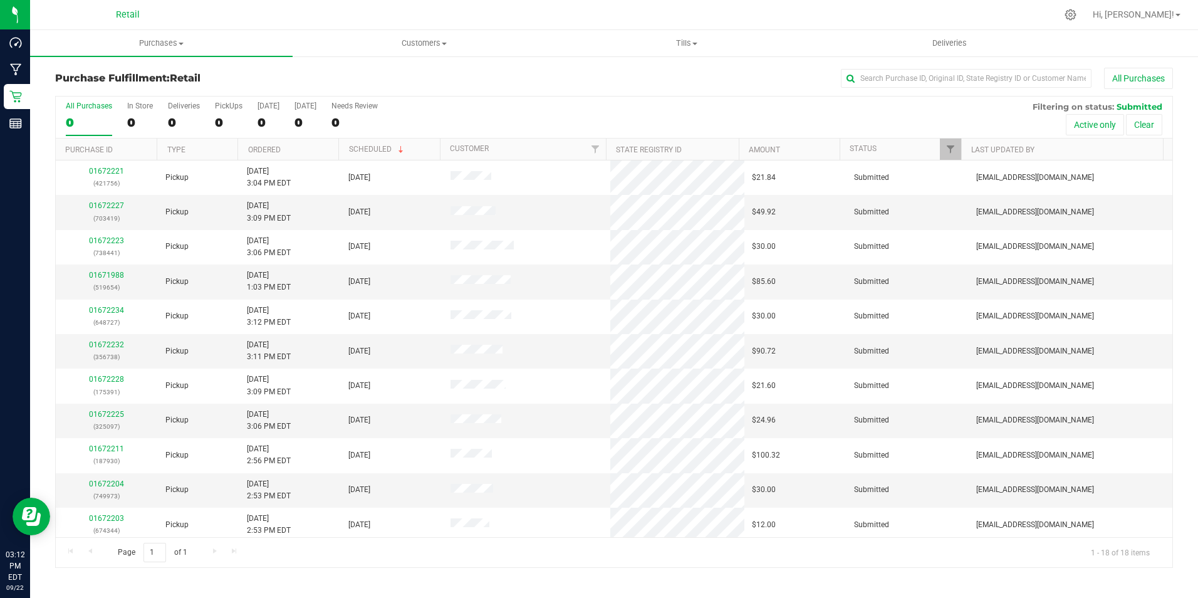
click at [123, 120] on div "All Purchases 0 In Store 0 Deliveries 0 PickUps 0 [DATE] 0 [DATE] 0 Needs Revie…" at bounding box center [614, 118] width 1117 height 42
click at [135, 116] on div "0" at bounding box center [140, 122] width 26 height 14
click at [0, 0] on input "In Store 0" at bounding box center [0, 0] width 0 height 0
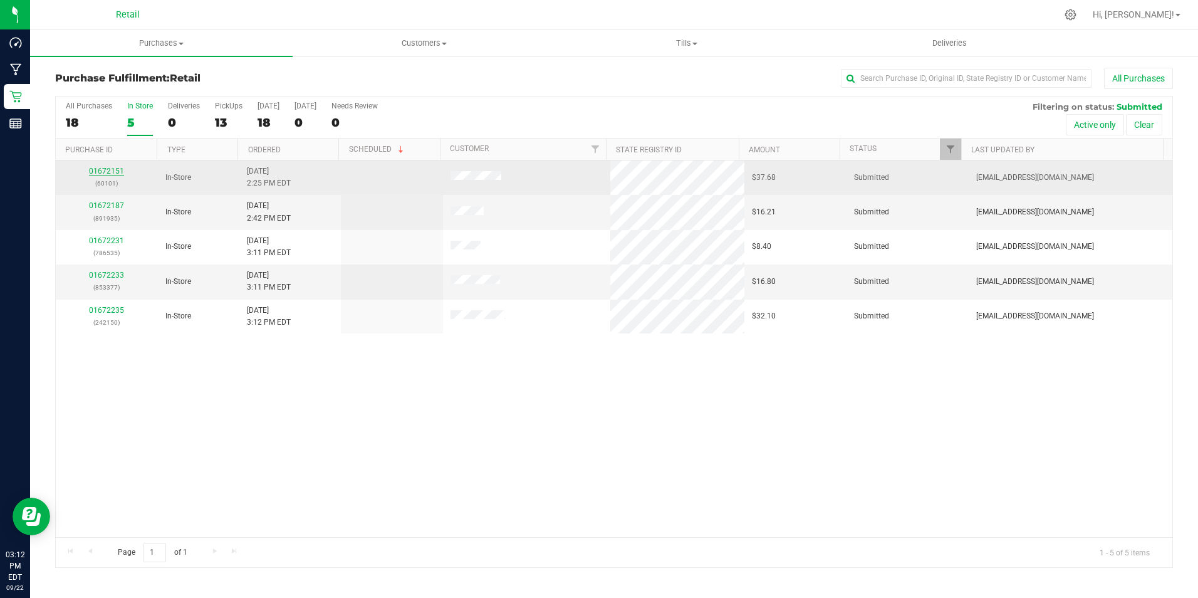
click at [106, 169] on link "01672151" at bounding box center [106, 171] width 35 height 9
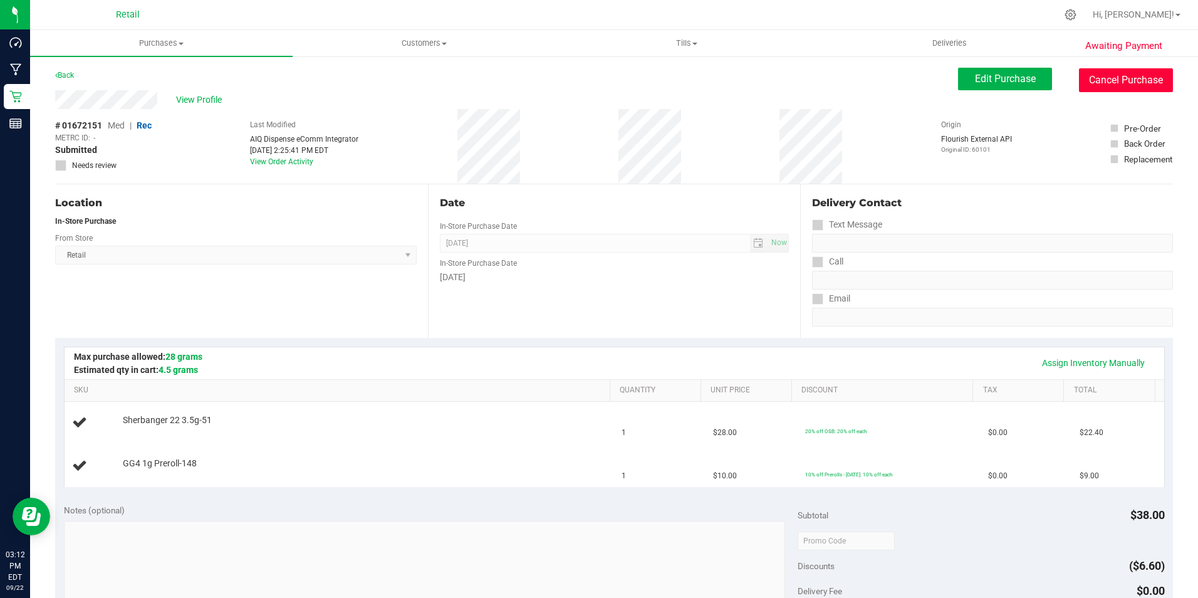
click at [1107, 85] on button "Cancel Purchase" at bounding box center [1126, 80] width 94 height 24
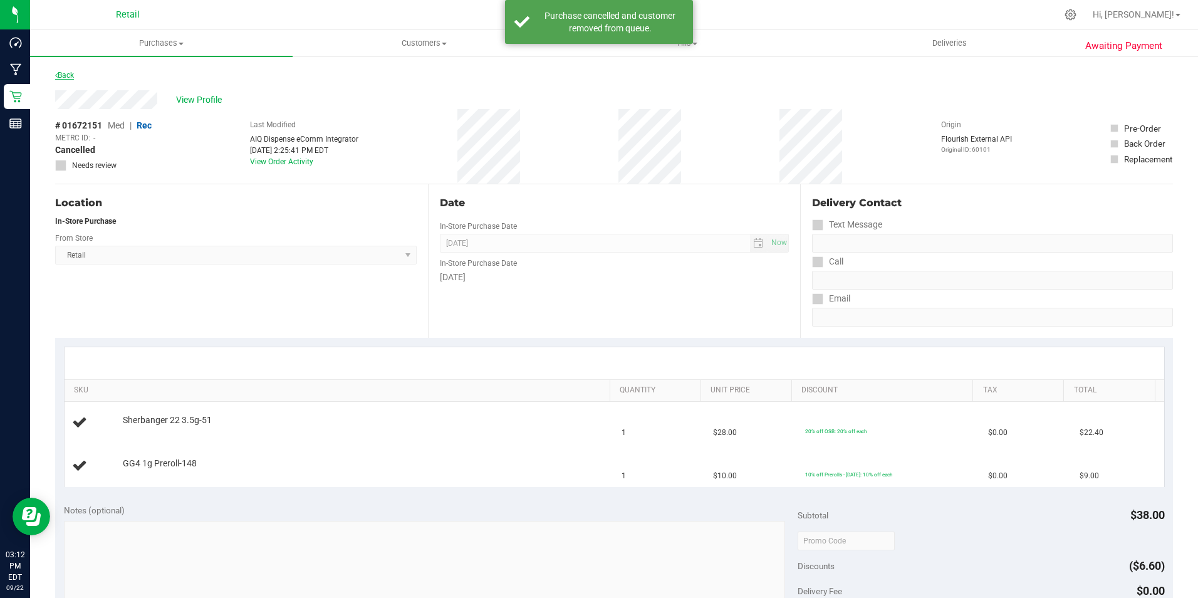
click at [66, 77] on link "Back" at bounding box center [64, 75] width 19 height 9
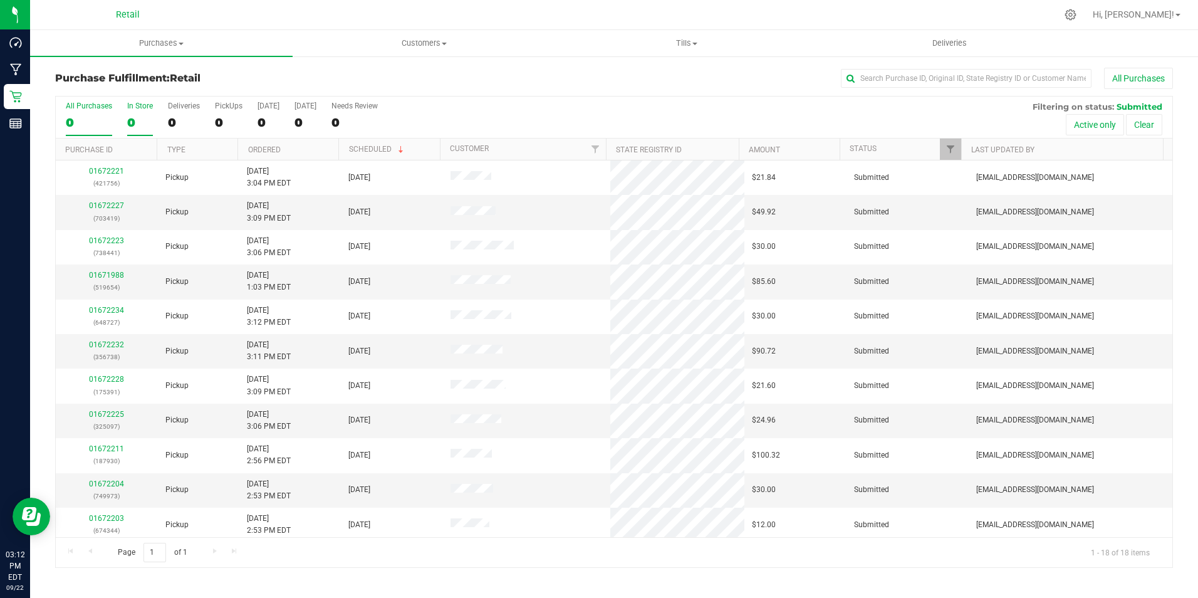
click at [132, 108] on div "In Store" at bounding box center [140, 106] width 26 height 9
click at [0, 0] on input "In Store 0" at bounding box center [0, 0] width 0 height 0
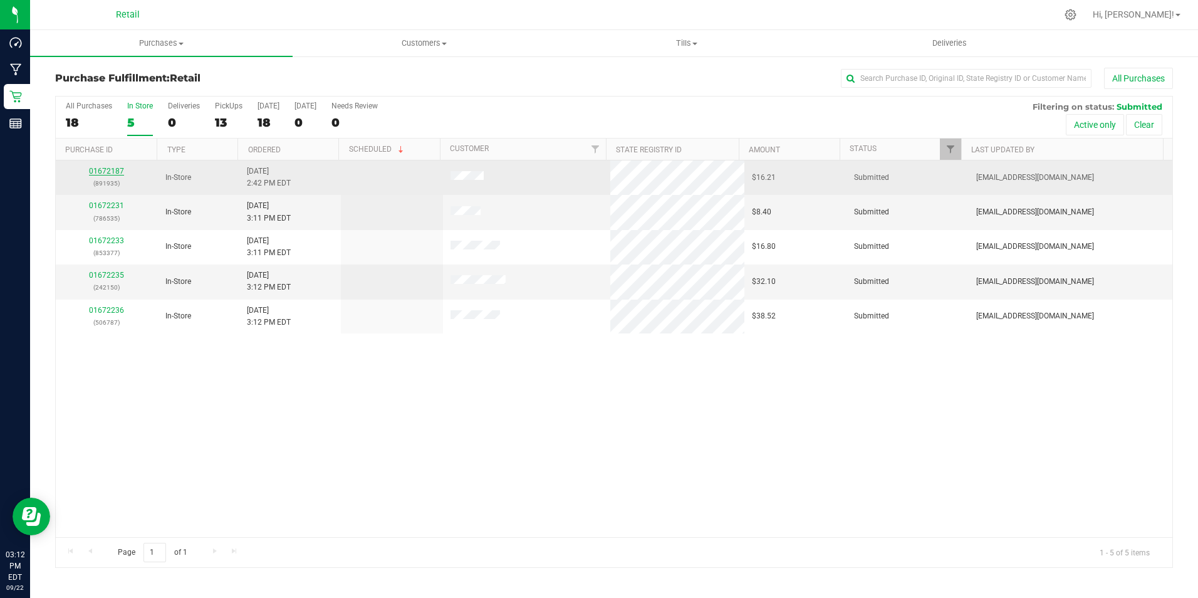
click at [104, 169] on link "01672187" at bounding box center [106, 171] width 35 height 9
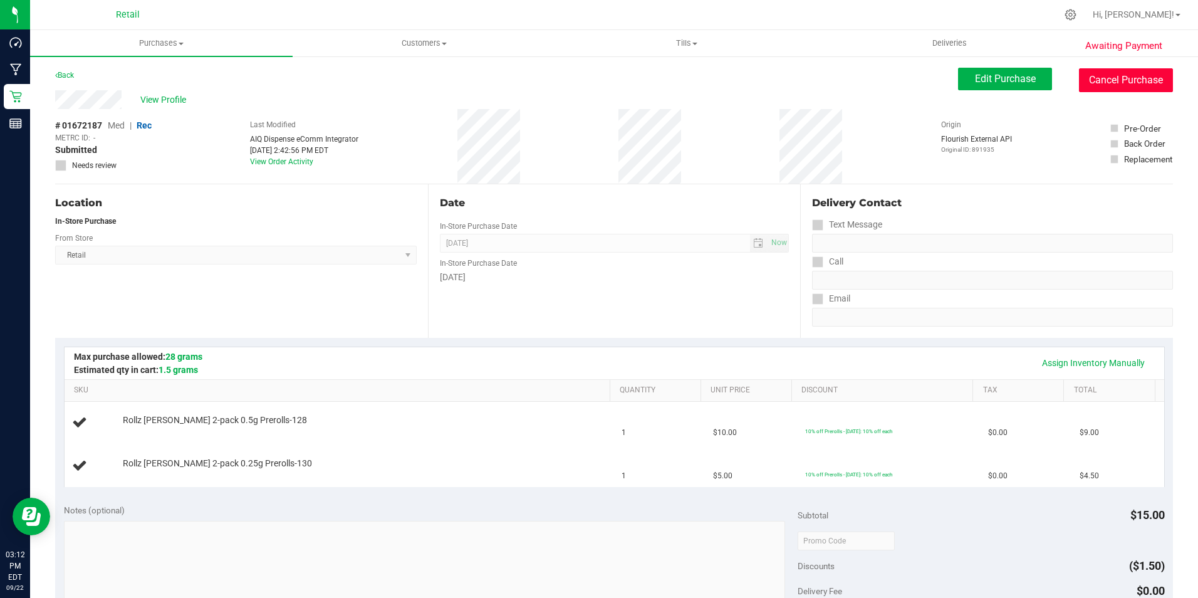
click at [1090, 78] on button "Cancel Purchase" at bounding box center [1126, 80] width 94 height 24
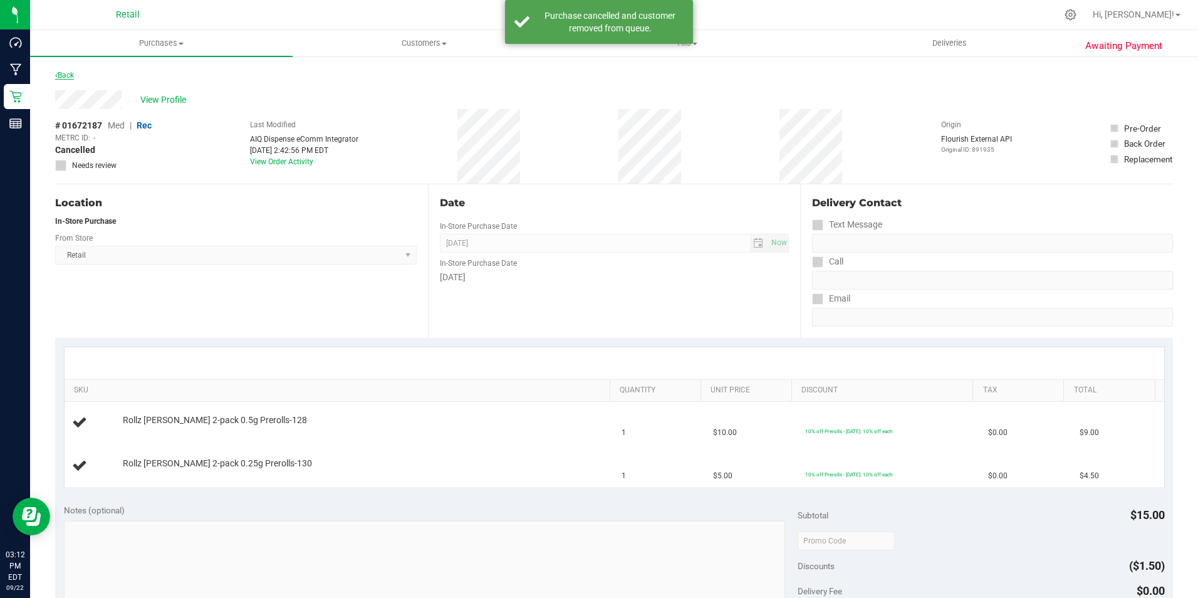
click at [66, 76] on link "Back" at bounding box center [64, 75] width 19 height 9
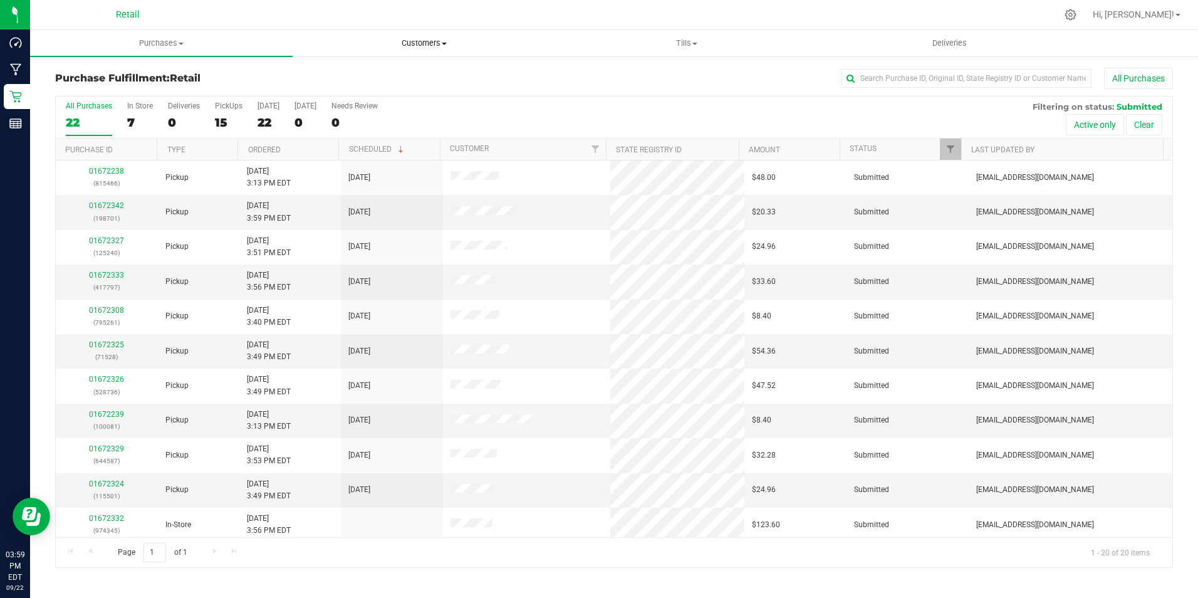
click at [404, 38] on span "Customers" at bounding box center [423, 43] width 261 height 11
click at [364, 75] on span "All customers" at bounding box center [338, 75] width 90 height 11
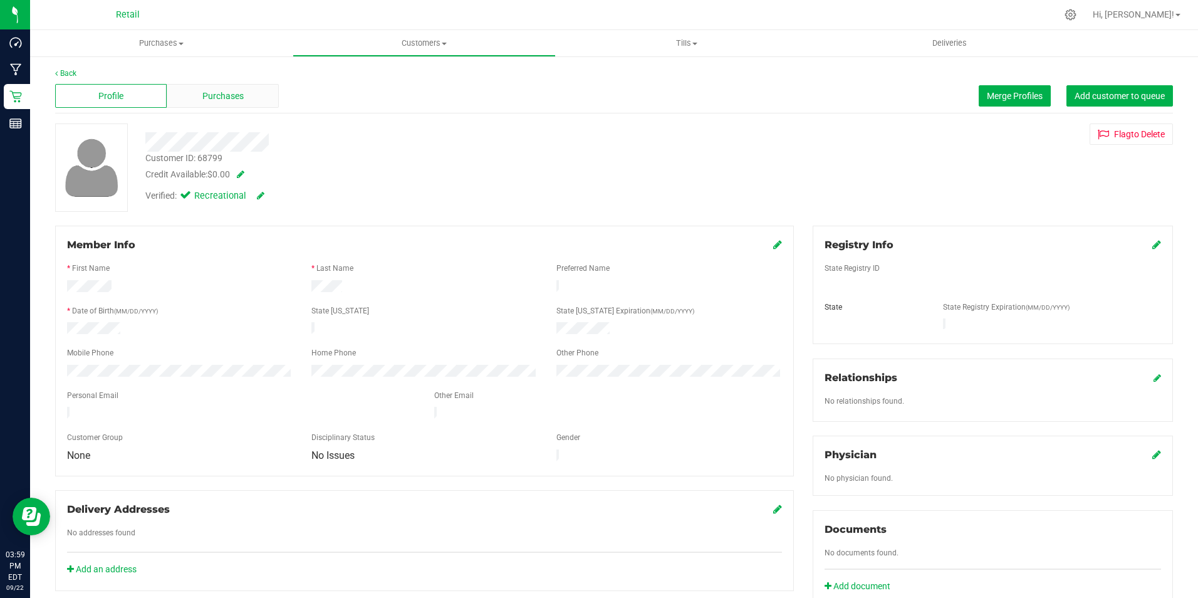
click at [223, 91] on span "Purchases" at bounding box center [222, 96] width 41 height 13
